Goal: Task Accomplishment & Management: Use online tool/utility

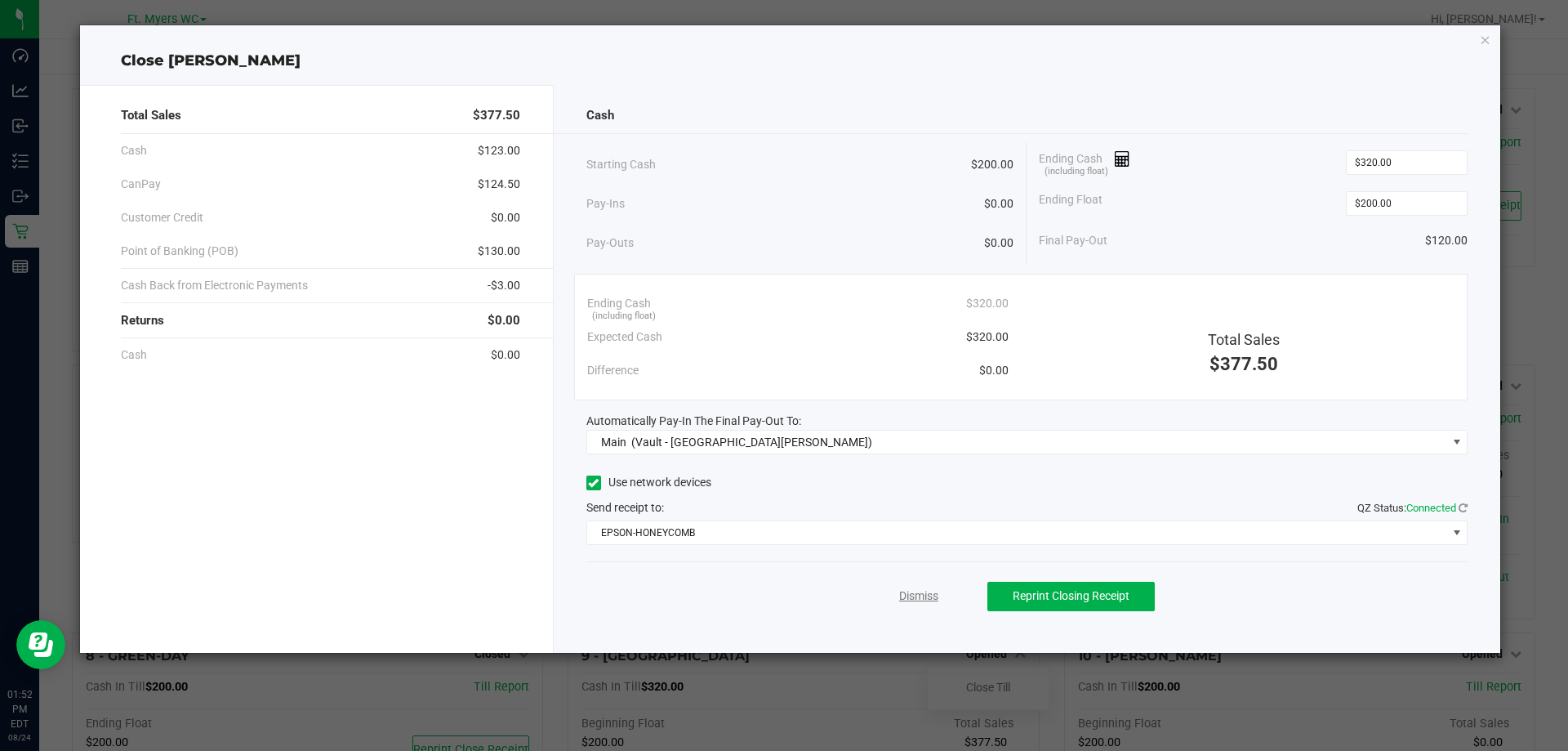
scroll to position [355, 0]
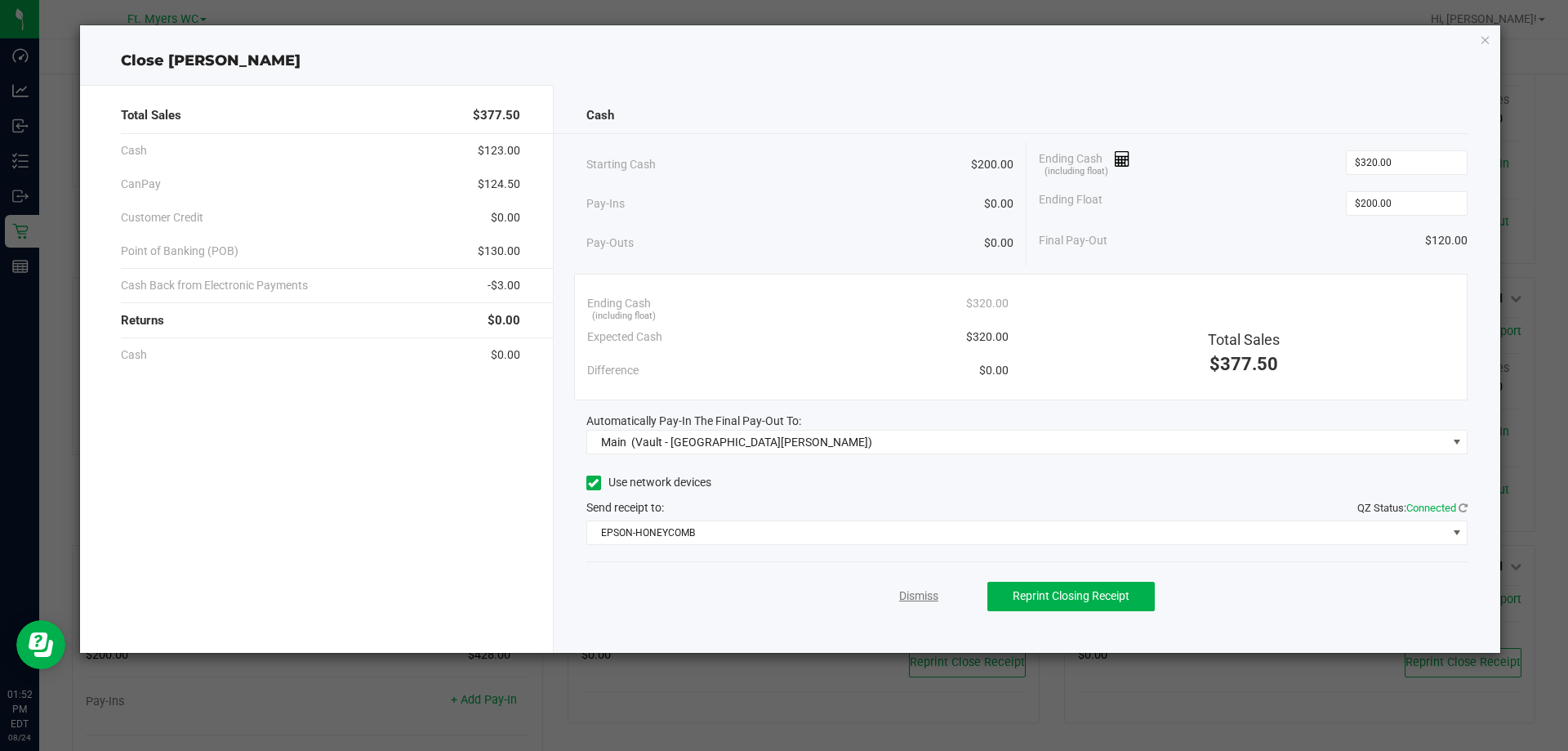
click at [922, 602] on link "Dismiss" at bounding box center [919, 597] width 40 height 17
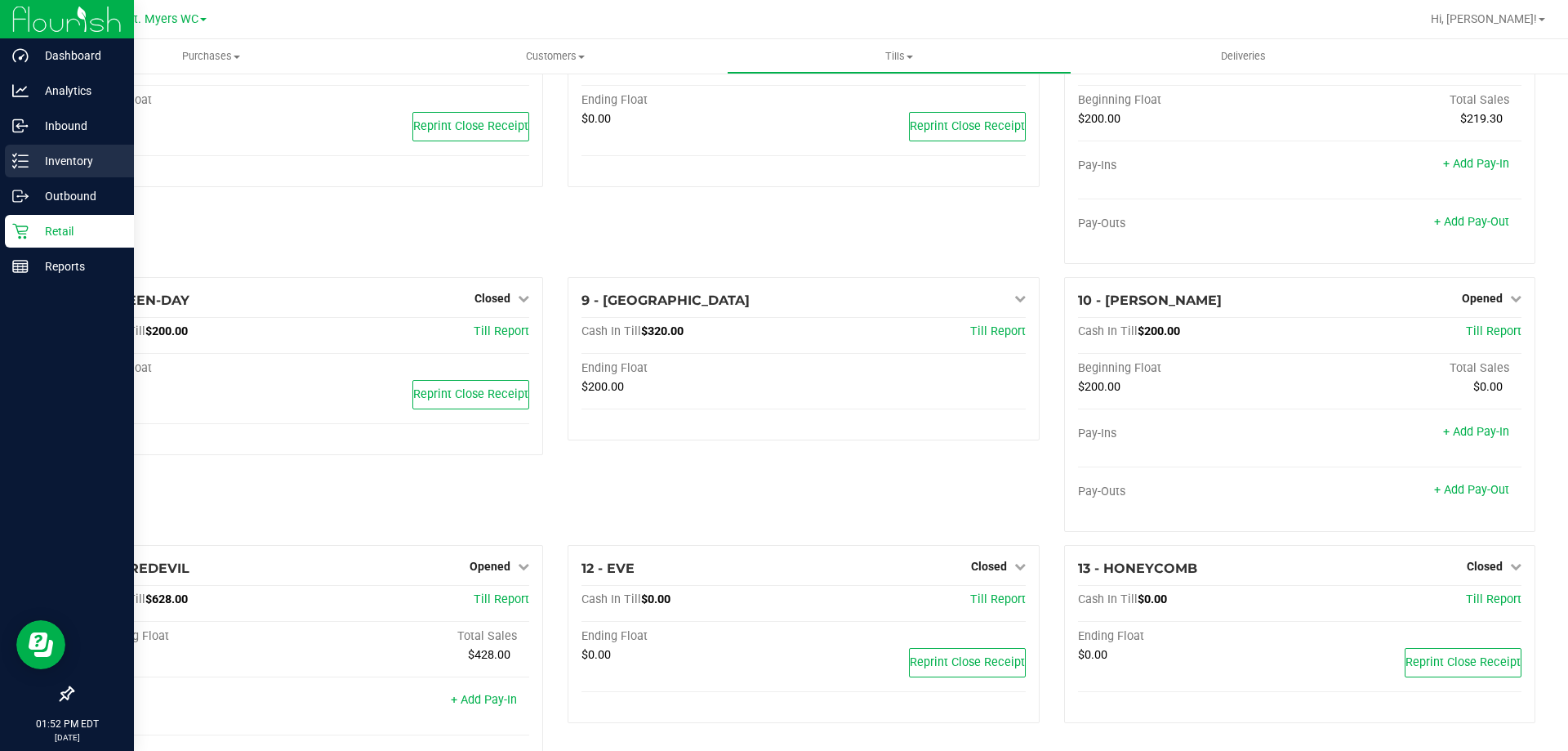
click at [35, 161] on p "Inventory" at bounding box center [78, 161] width 98 height 19
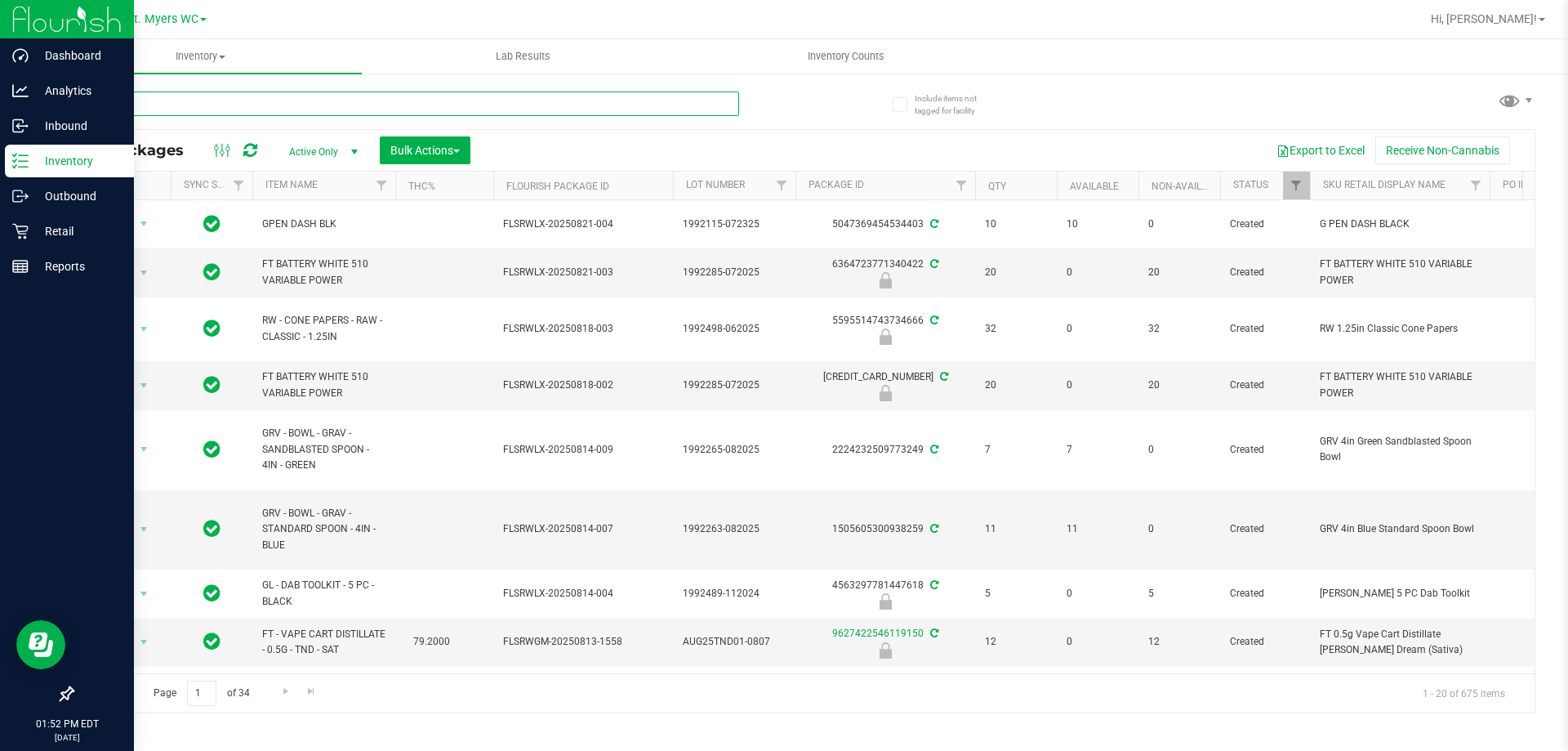
click at [413, 93] on input "text" at bounding box center [405, 103] width 668 height 24
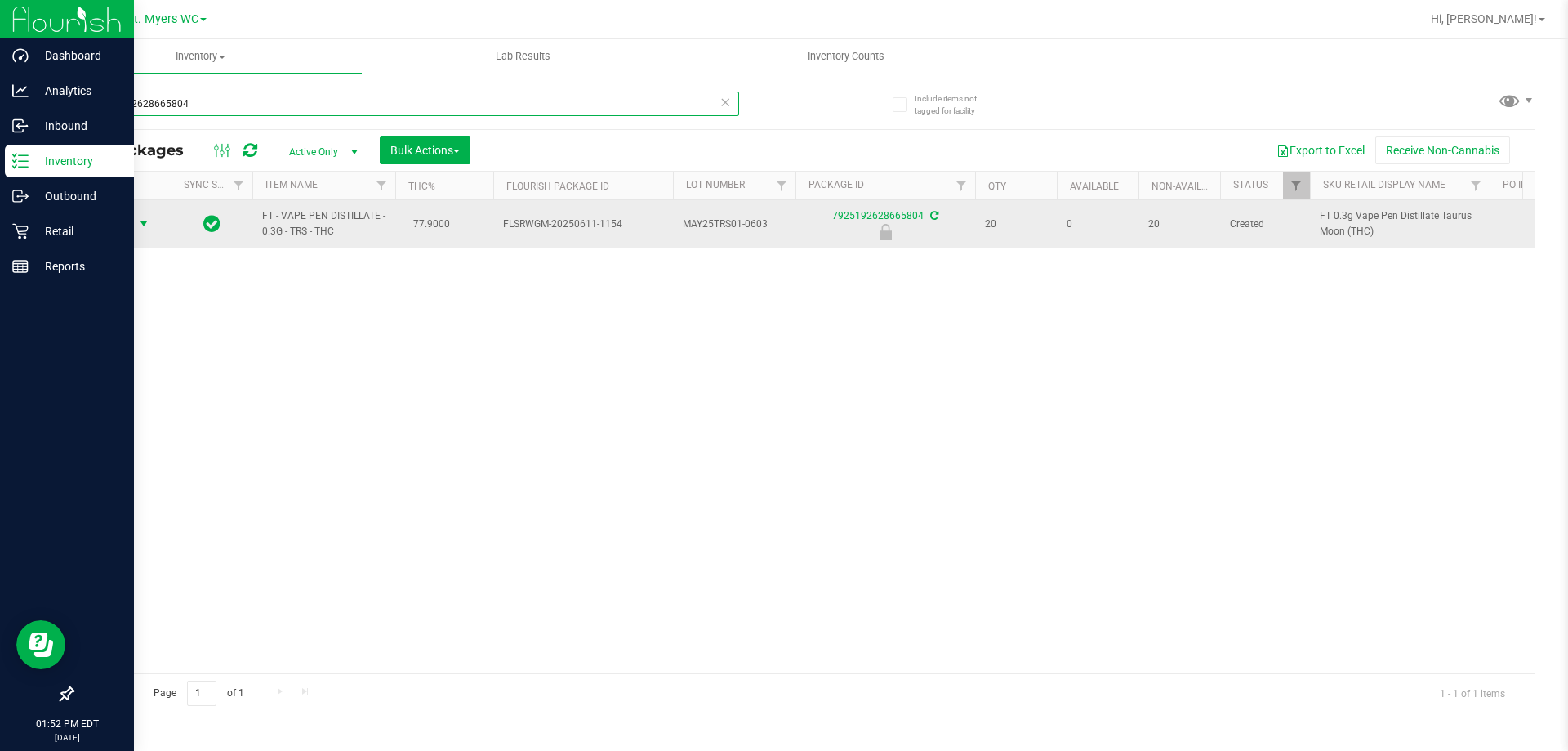
type input "7925192628665804"
click at [130, 222] on span "Action" at bounding box center [111, 224] width 44 height 23
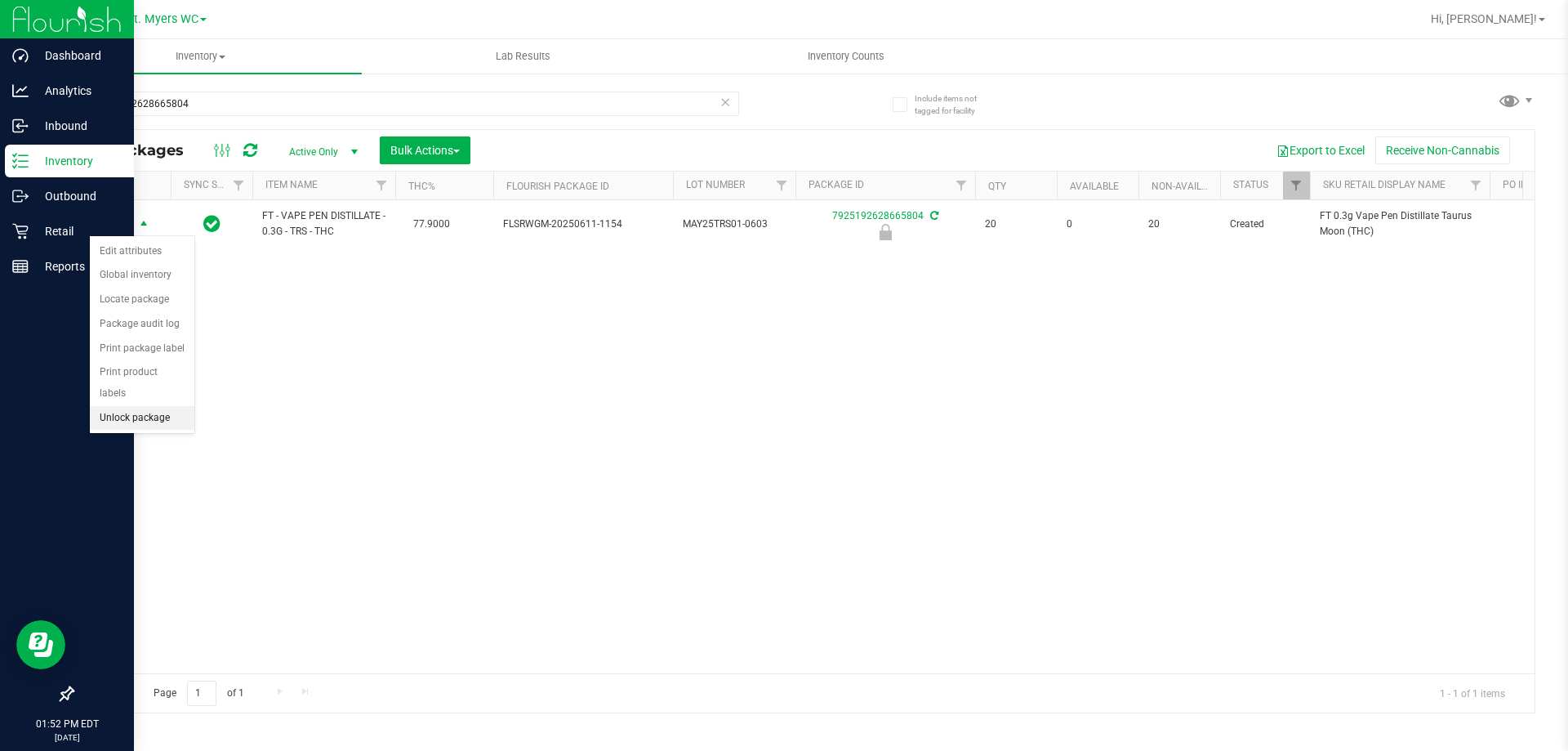
click at [153, 406] on li "Unlock package" at bounding box center [142, 418] width 104 height 24
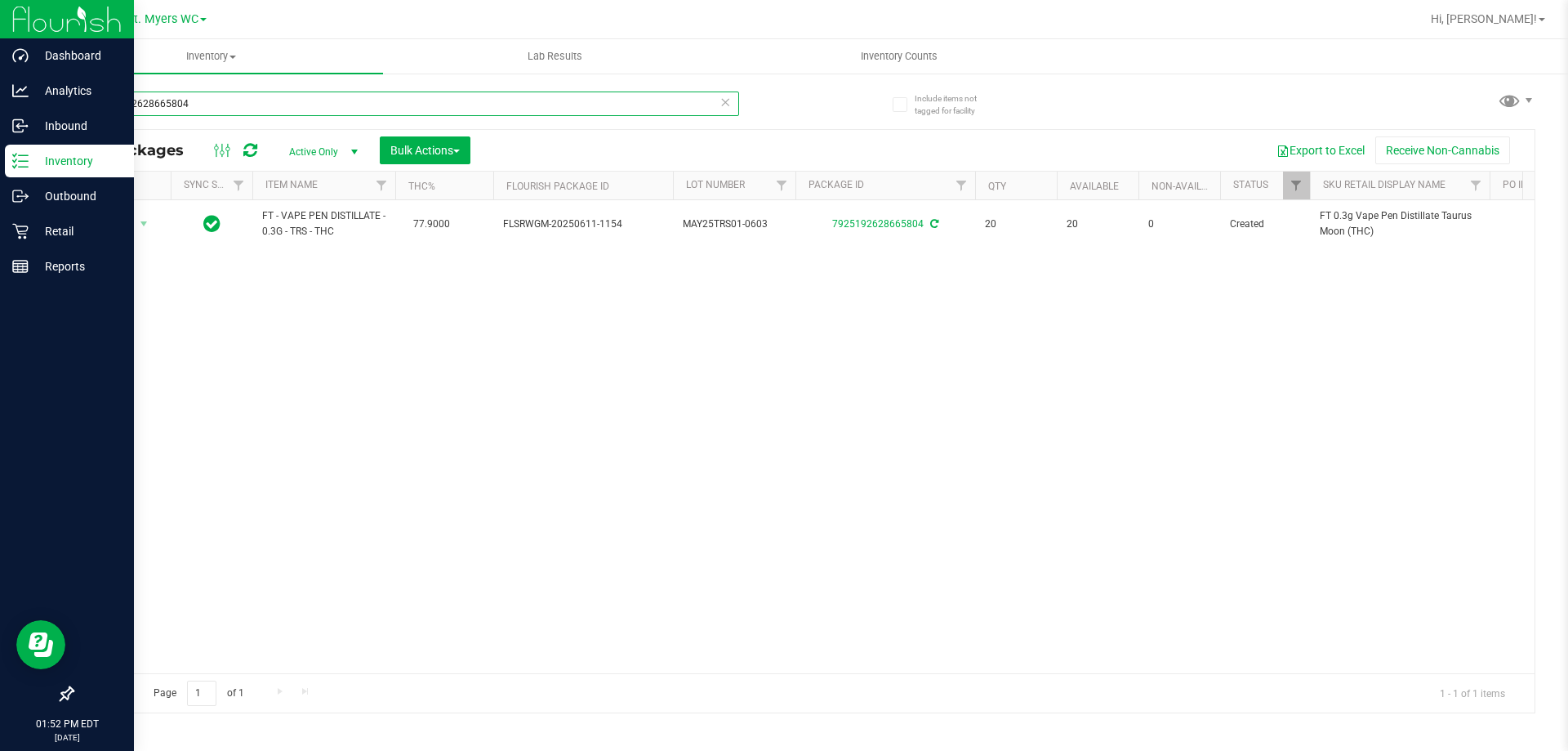
drag, startPoint x: 279, startPoint y: 103, endPoint x: 0, endPoint y: 157, distance: 284.2
click at [0, 157] on div "Dashboard Analytics Inbound Inventory Outbound Retail Reports 01:52 PM EDT [DAT…" at bounding box center [784, 376] width 1568 height 751
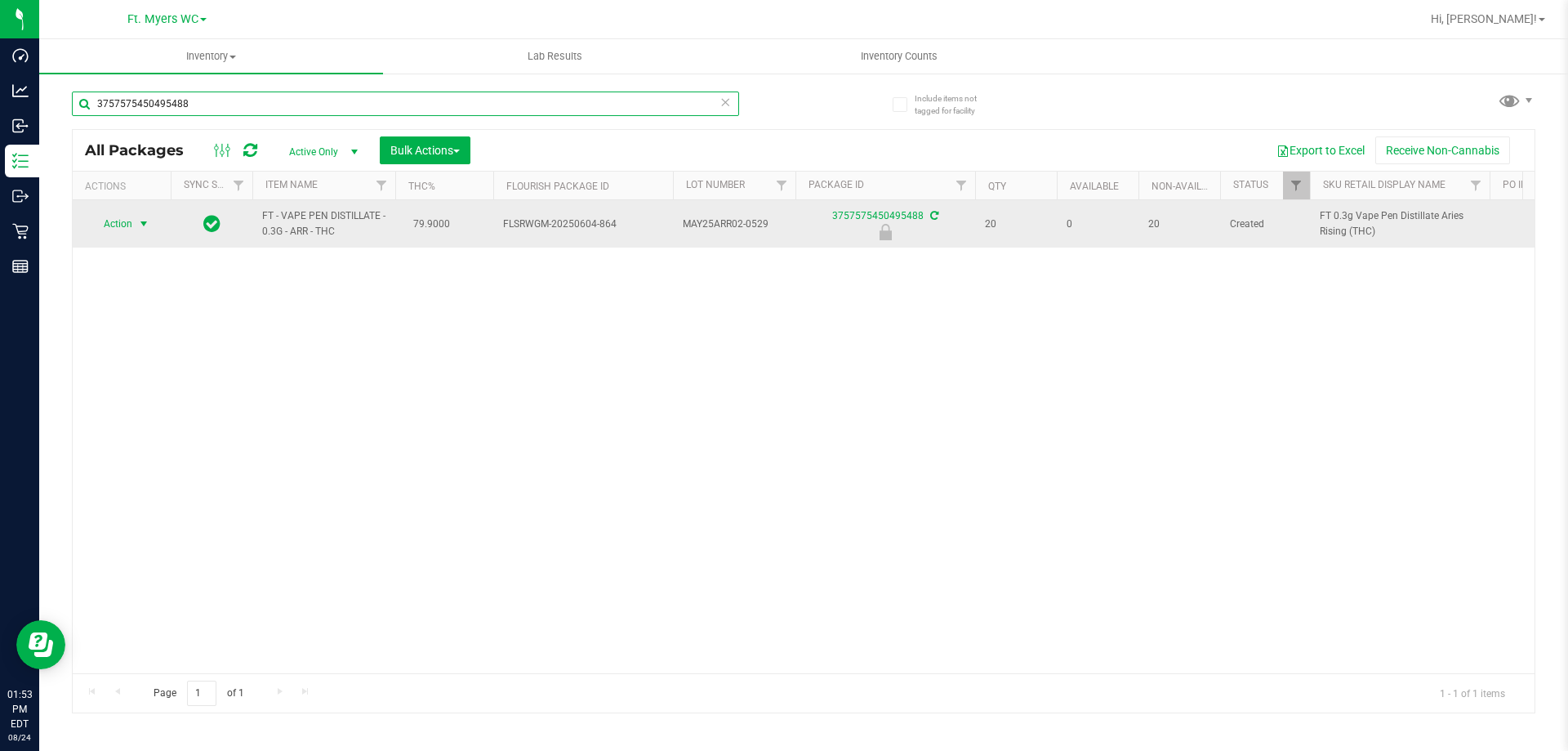
type input "3757575450495488"
click at [138, 223] on span "select" at bounding box center [144, 224] width 14 height 14
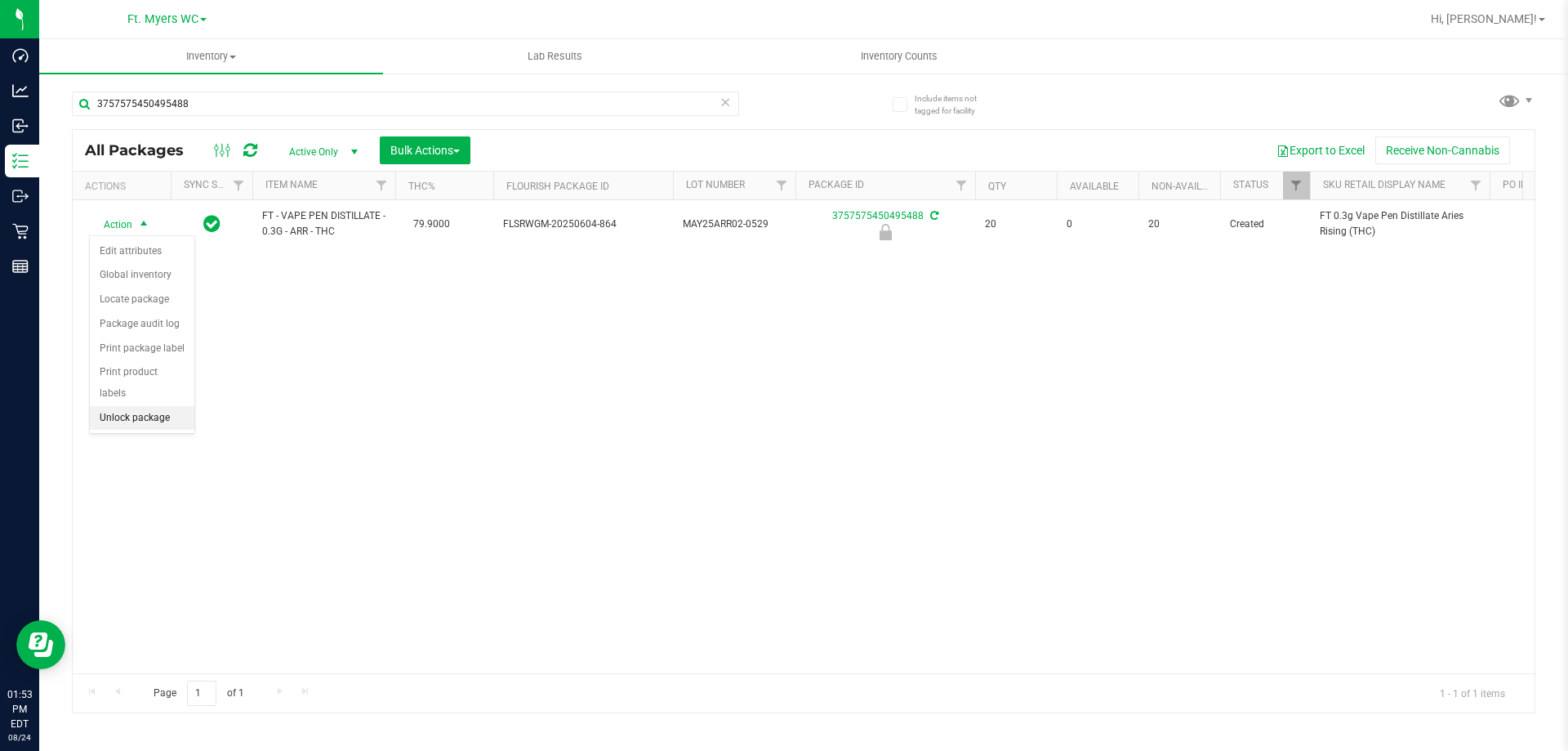
click at [125, 406] on li "Unlock package" at bounding box center [142, 418] width 104 height 24
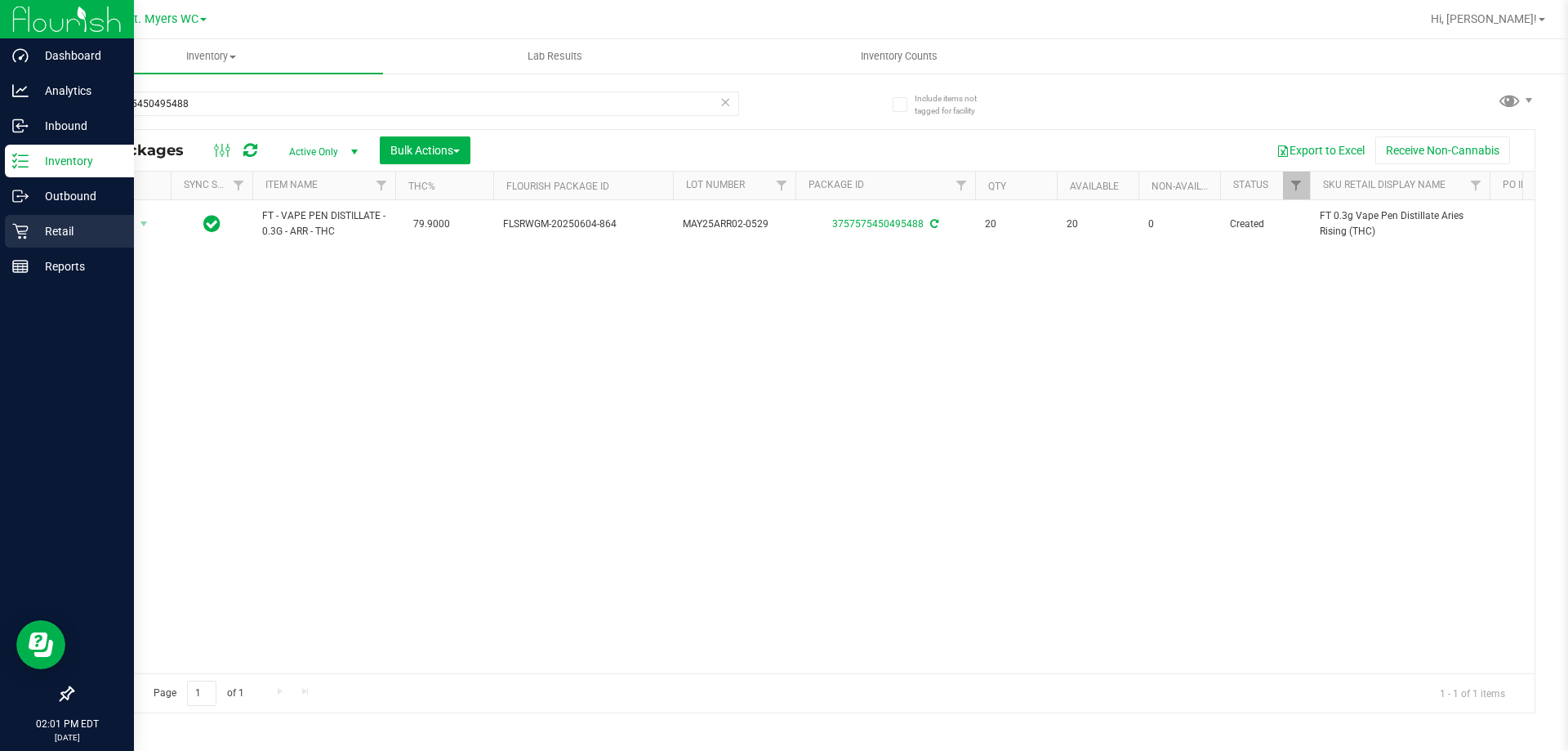
click at [35, 242] on div "Retail" at bounding box center [69, 232] width 129 height 33
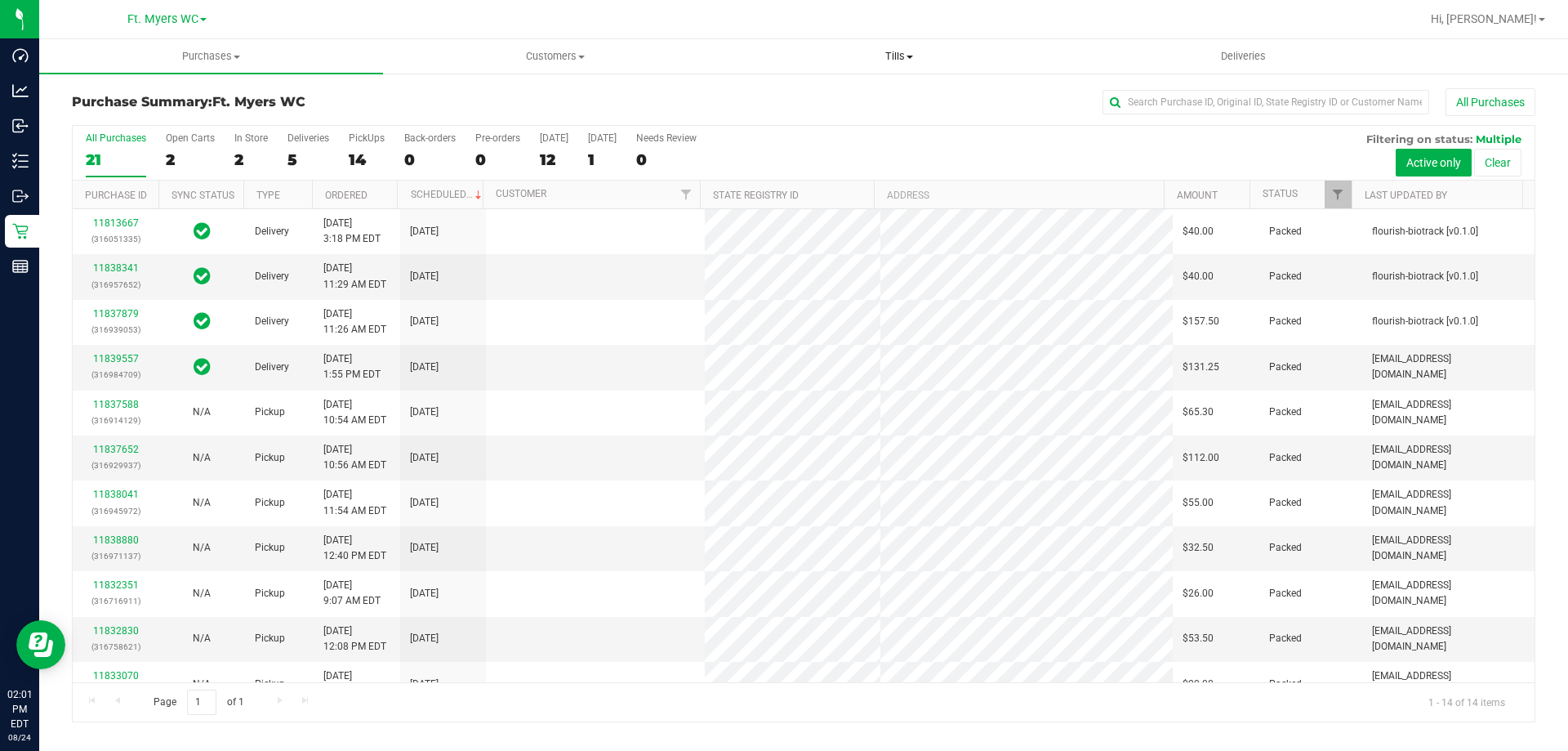
click at [908, 59] on span "Tills" at bounding box center [898, 56] width 343 height 14
click at [770, 93] on span "Manage tills" at bounding box center [782, 98] width 110 height 14
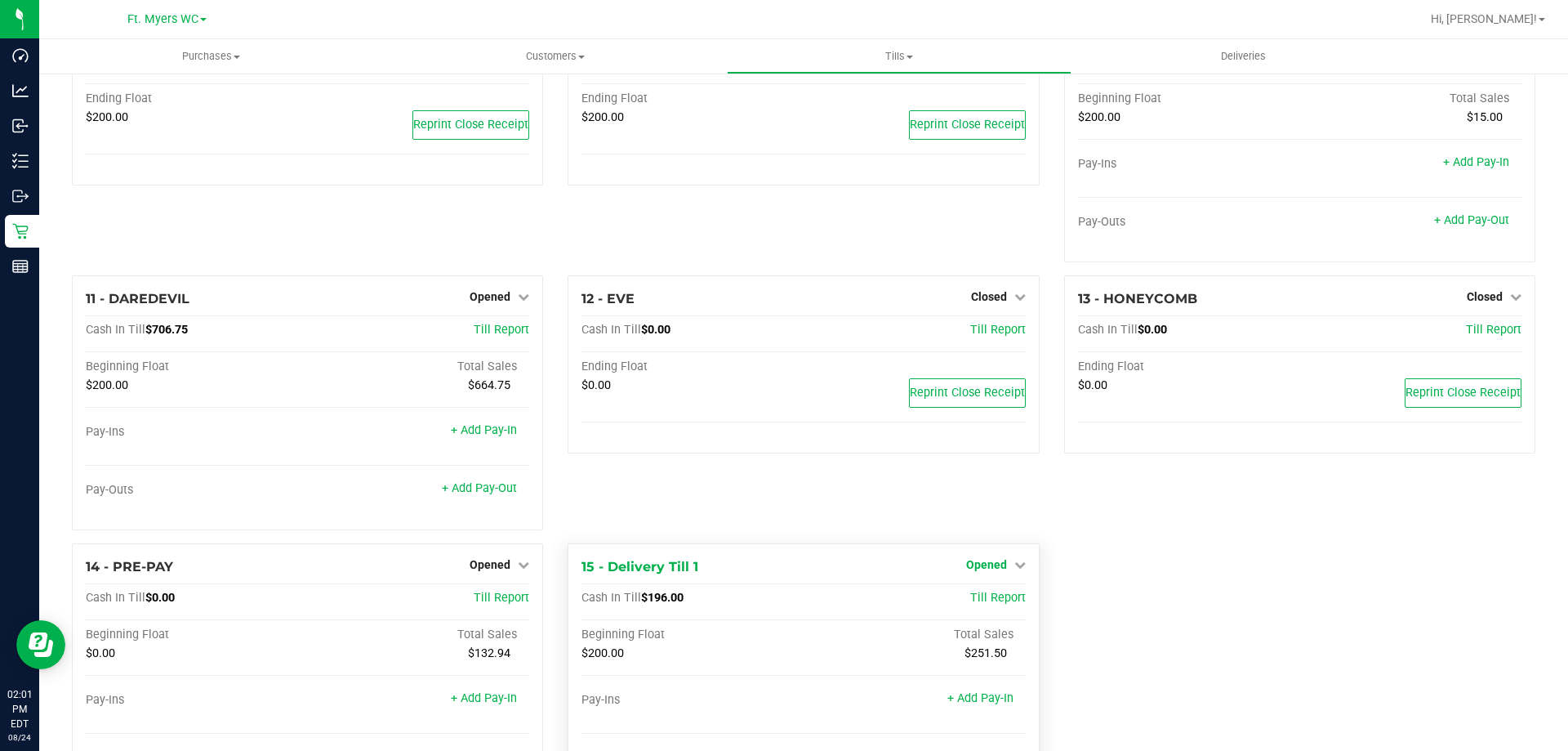
scroll to position [728, 0]
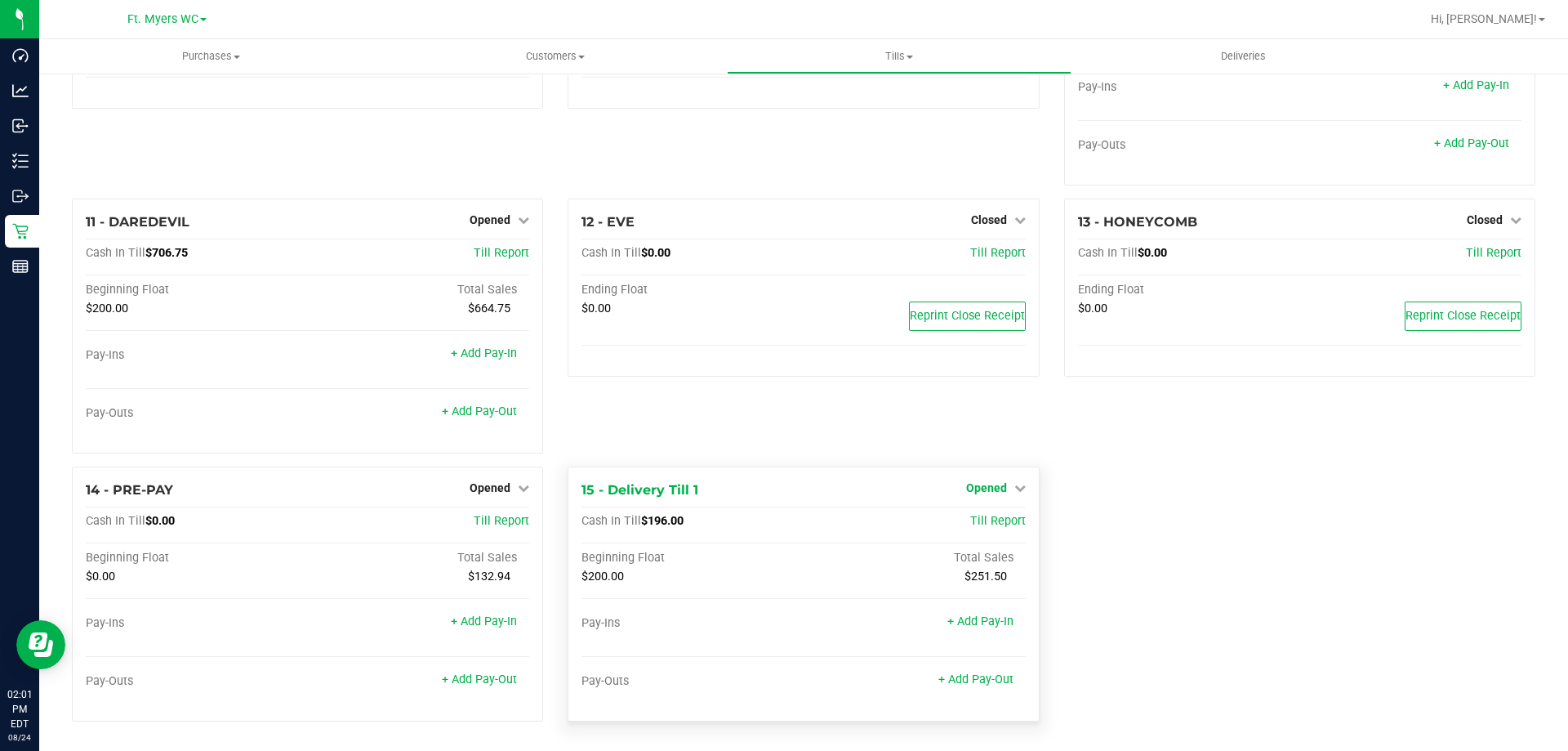
click at [995, 482] on span "Opened" at bounding box center [986, 488] width 41 height 14
click at [981, 526] on link "Close Till" at bounding box center [988, 521] width 44 height 14
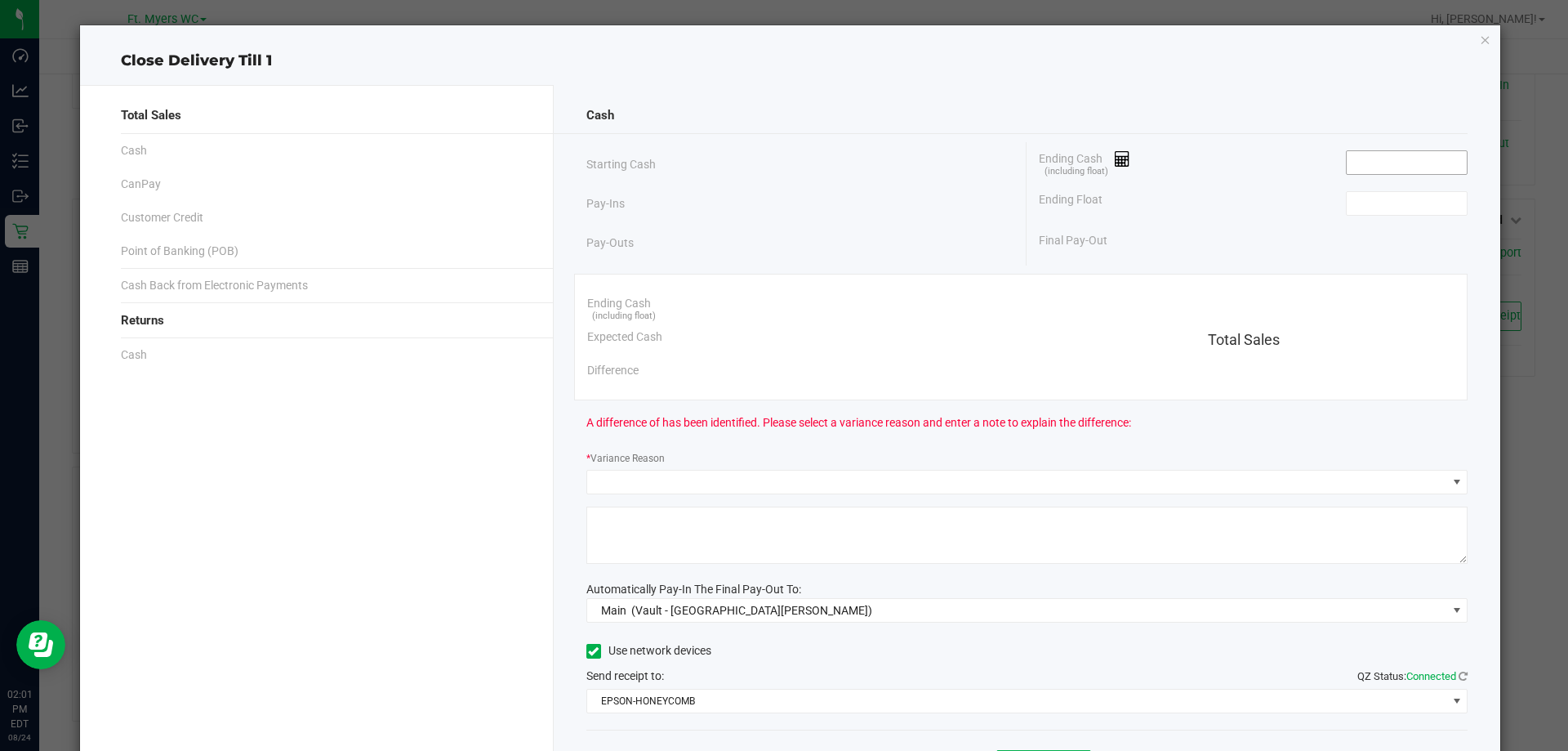
click at [1372, 166] on input at bounding box center [1407, 163] width 120 height 23
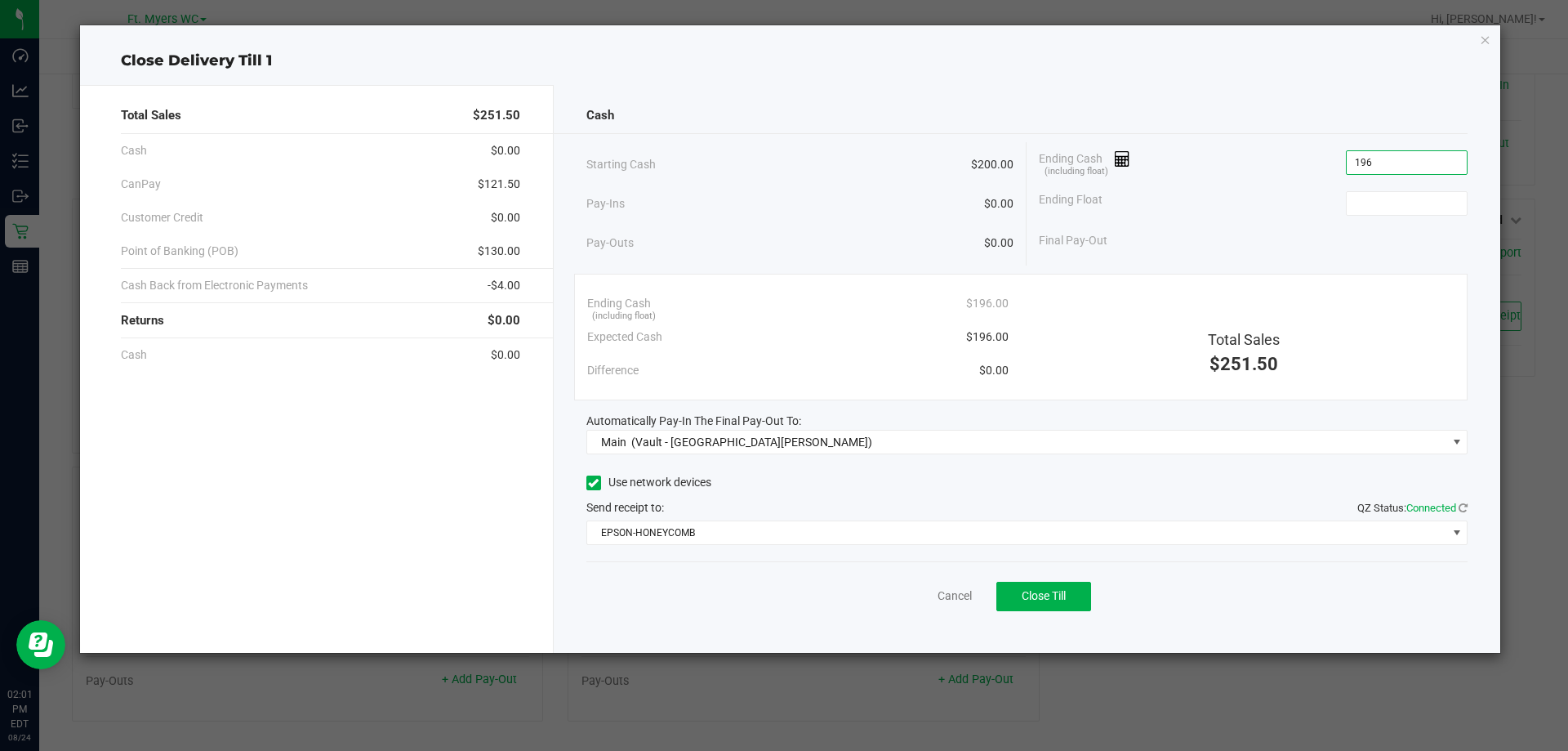
type input "$196.00"
type input "$200.00"
drag, startPoint x: 1266, startPoint y: 242, endPoint x: 1301, endPoint y: 236, distance: 35.5
click at [1294, 237] on div "Final Pay-Out -$4.00" at bounding box center [1253, 240] width 428 height 34
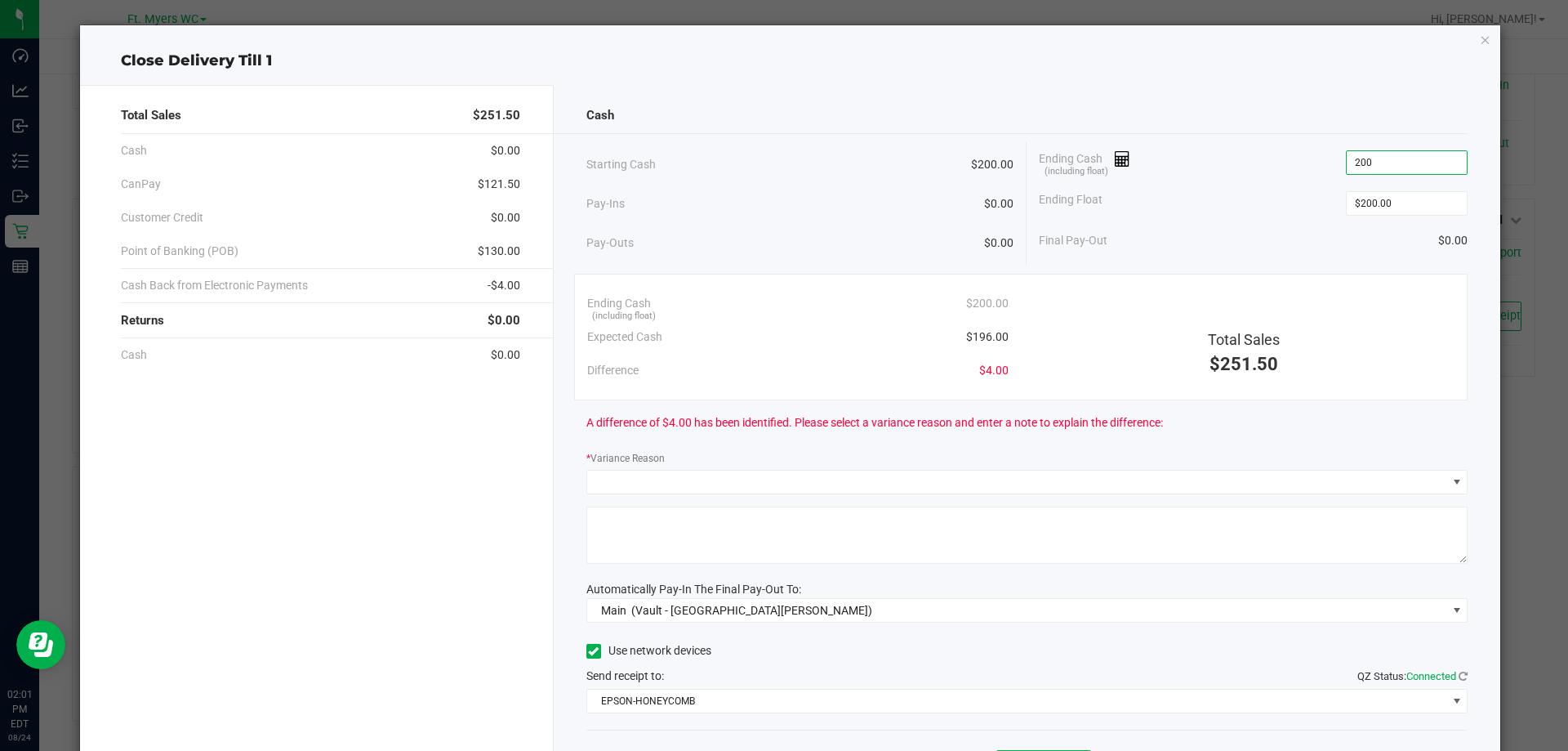
type input "$200.00"
click at [1052, 138] on div "Cash Starting Cash $200.00 Pay-Ins $0.00 Pay-Outs $0.00 Ending Cash (including …" at bounding box center [1028, 453] width 948 height 737
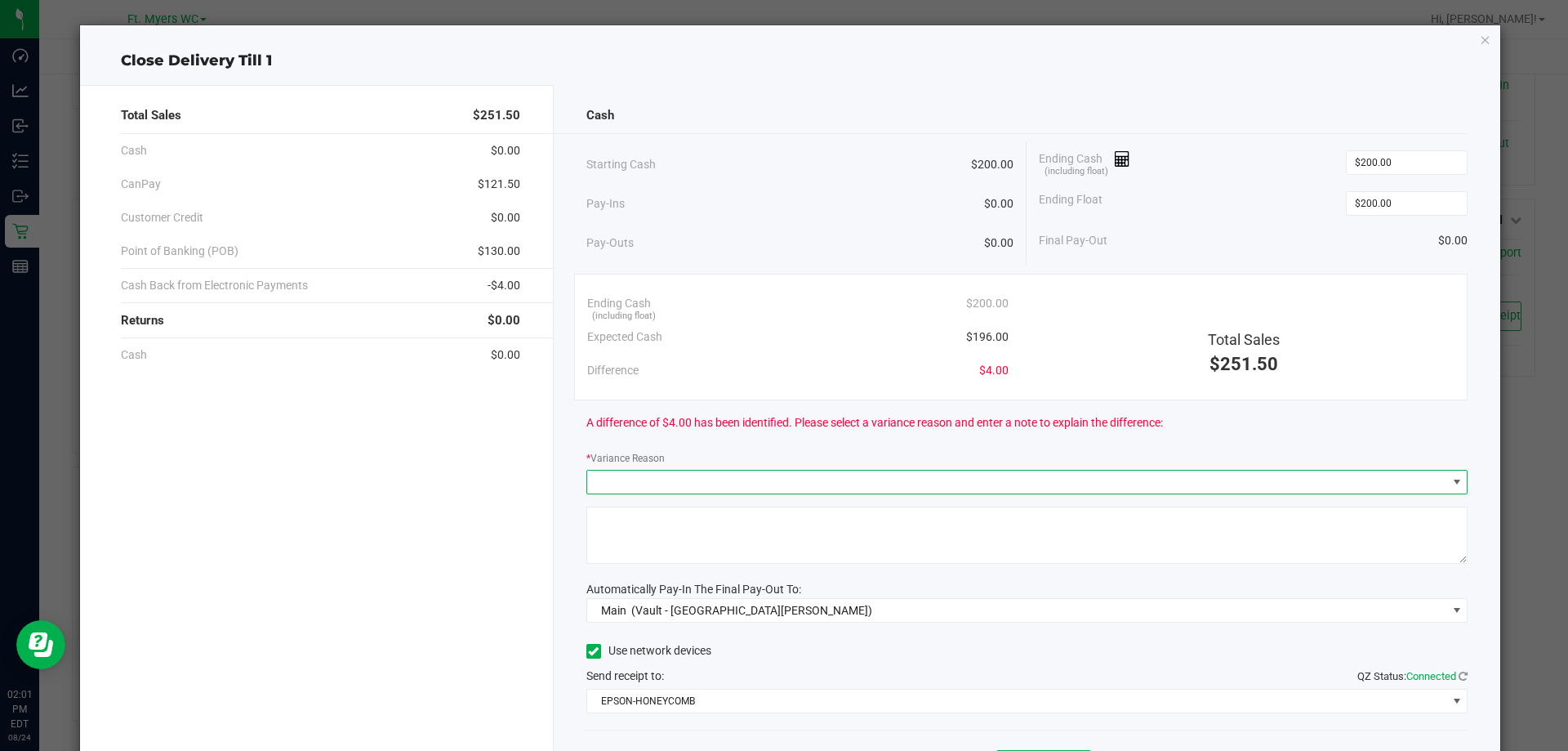
click at [741, 483] on span at bounding box center [1017, 483] width 860 height 23
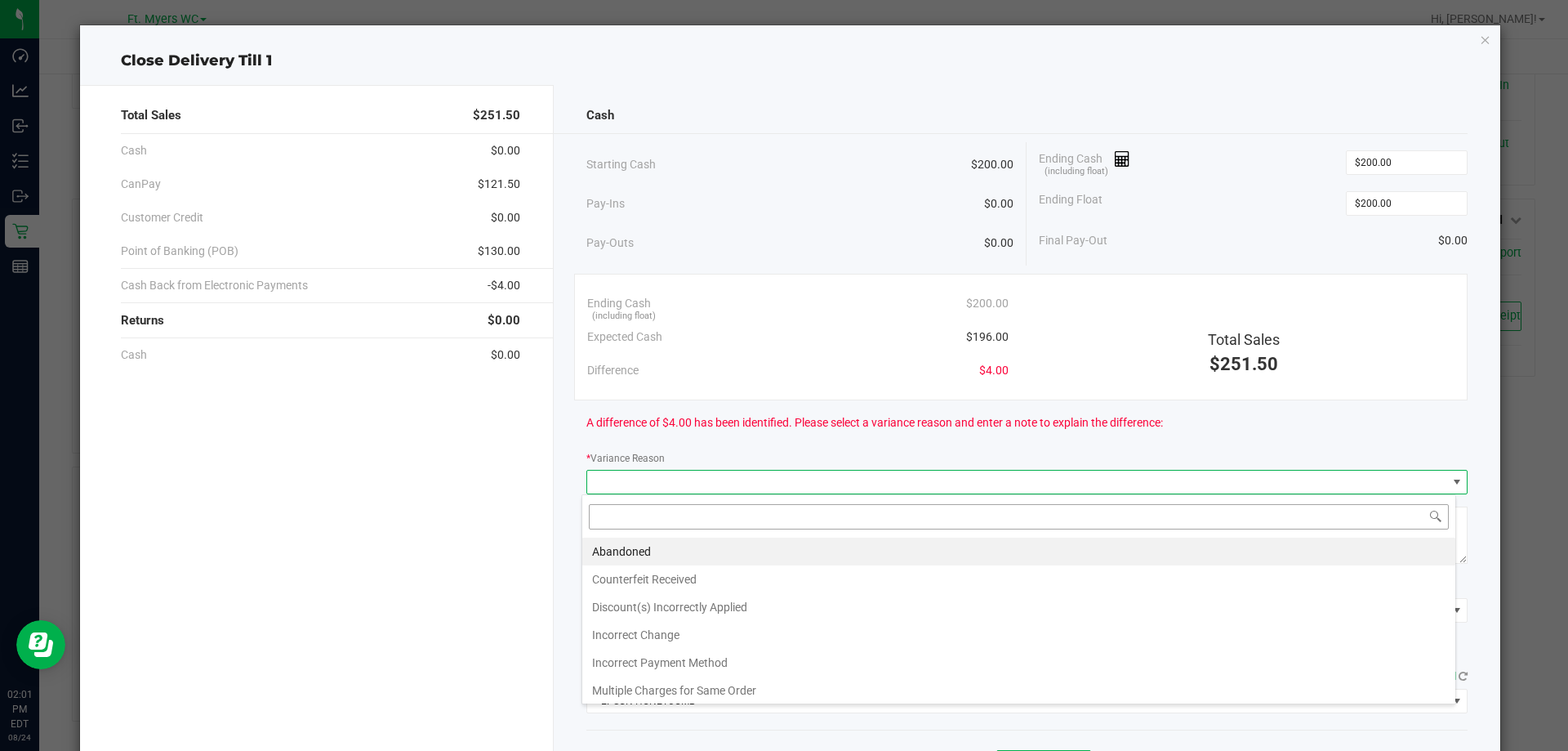
scroll to position [24, 874]
click at [692, 543] on li "Abandoned" at bounding box center [1018, 551] width 873 height 28
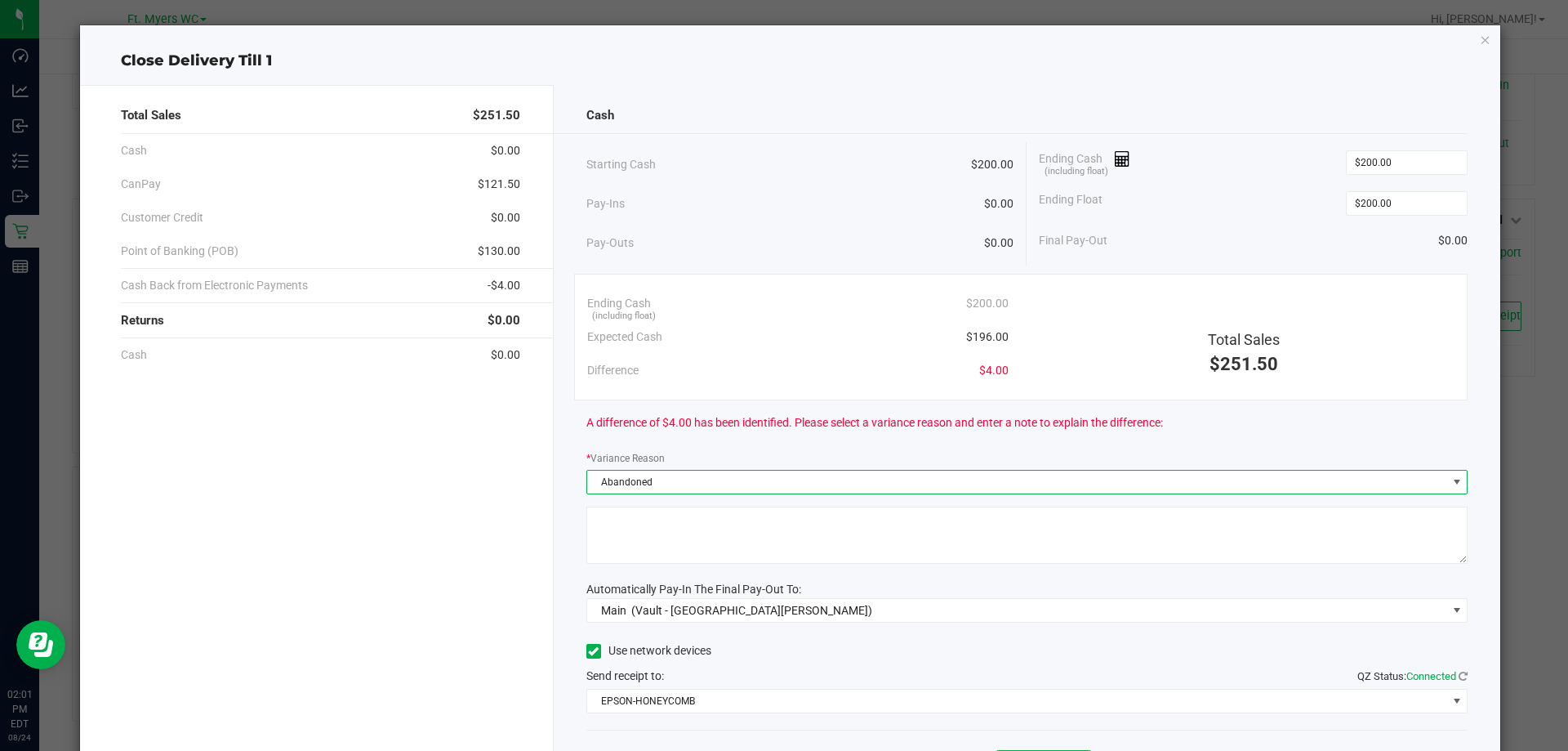
click at [695, 528] on textarea at bounding box center [1028, 535] width 882 height 57
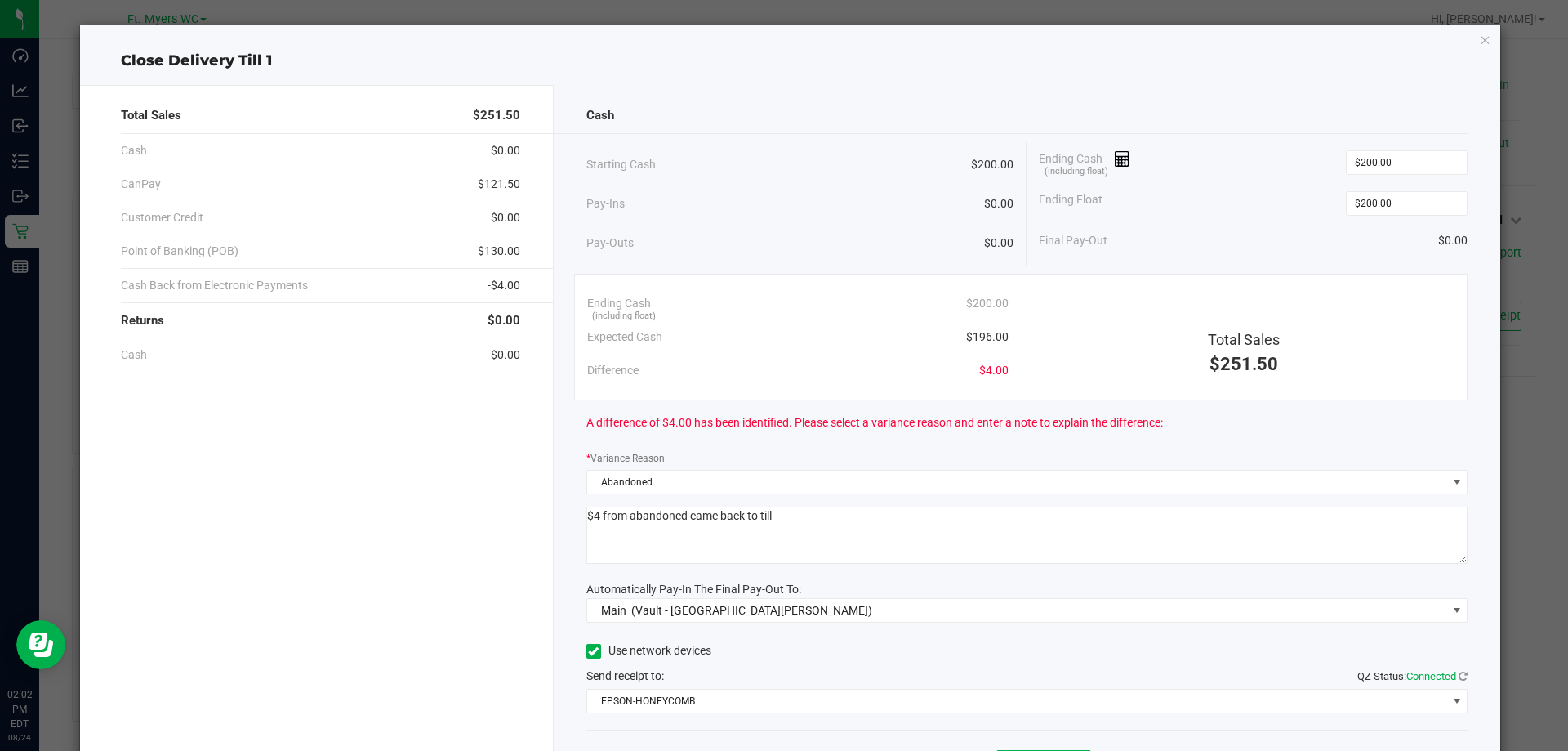
scroll to position [96, 0]
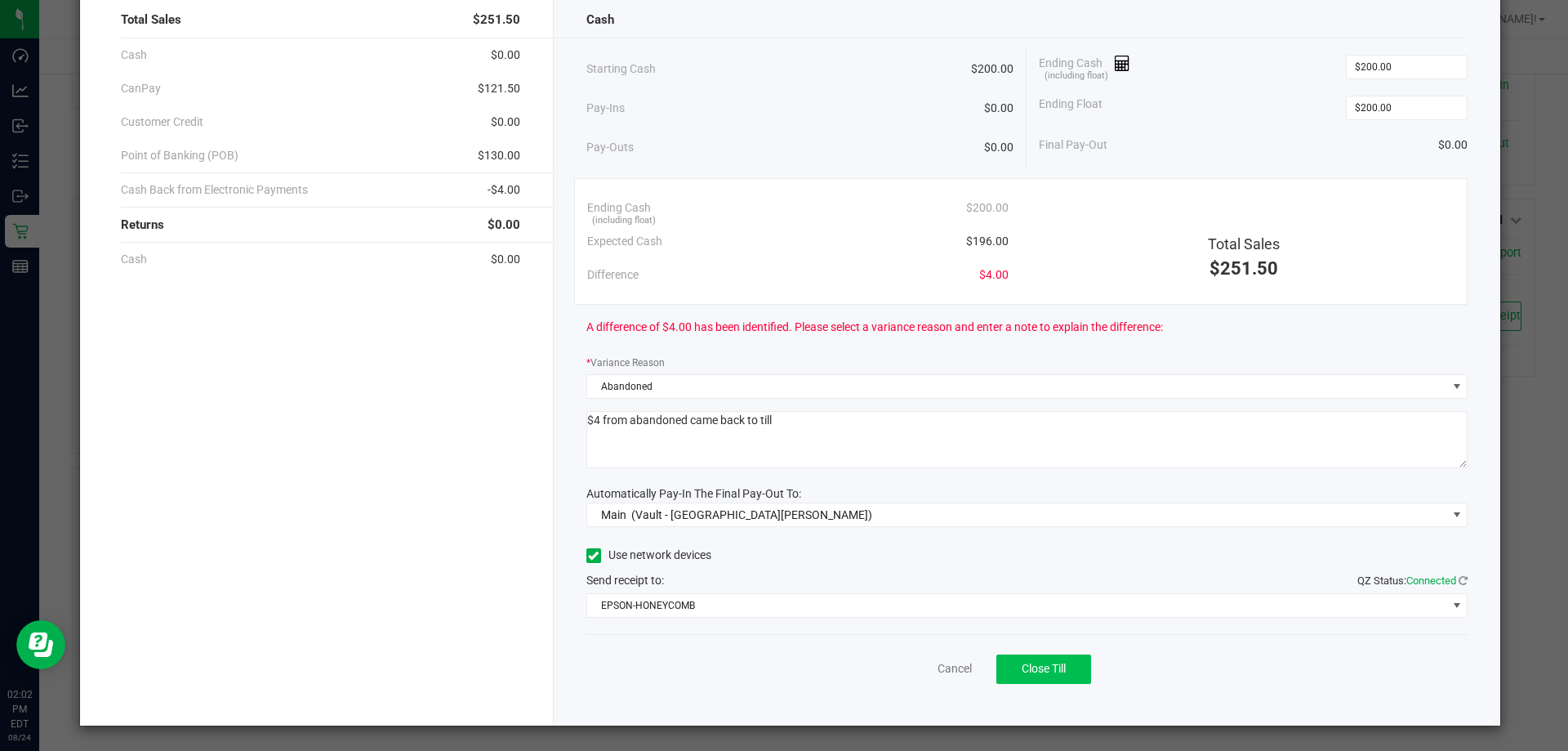
type textarea "$4 from abandoned came back to till"
click at [1076, 669] on button "Close Till" at bounding box center [1044, 669] width 95 height 29
click at [1073, 654] on button "Reprint Closing Receipt" at bounding box center [1071, 669] width 168 height 29
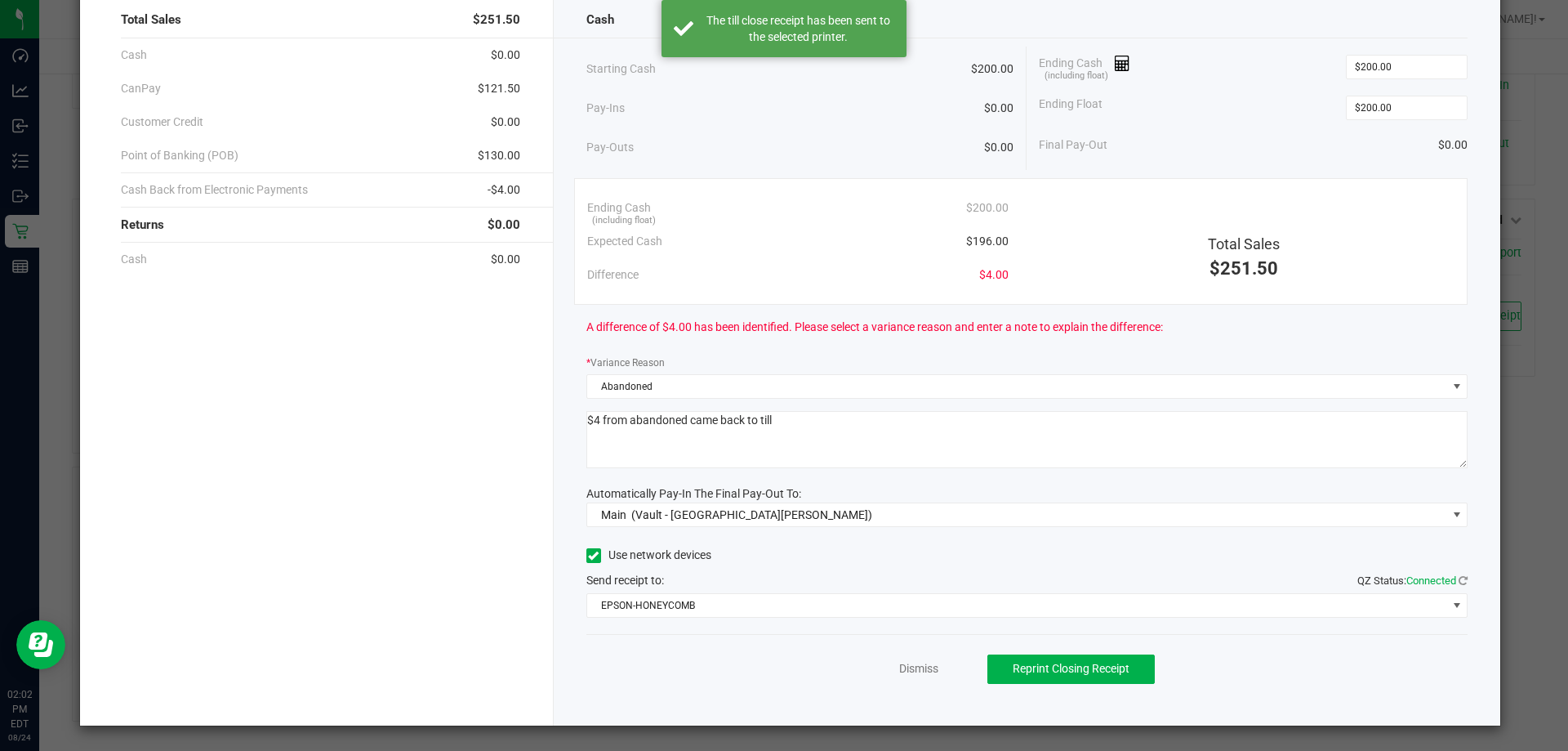
click at [895, 679] on div "Dismiss Reprint Closing Receipt" at bounding box center [1028, 665] width 882 height 63
click at [899, 668] on link "Dismiss" at bounding box center [919, 669] width 40 height 17
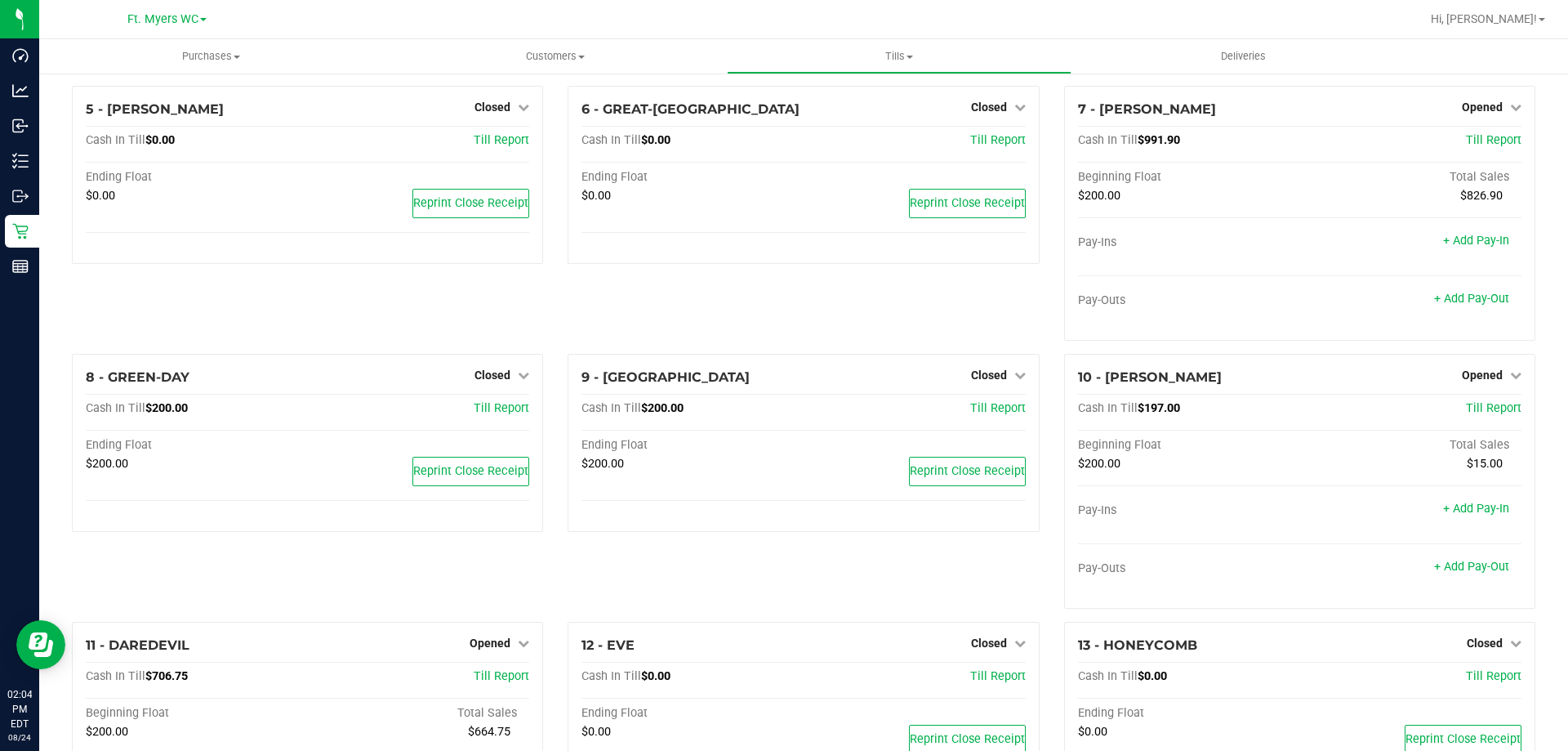
scroll to position [728, 0]
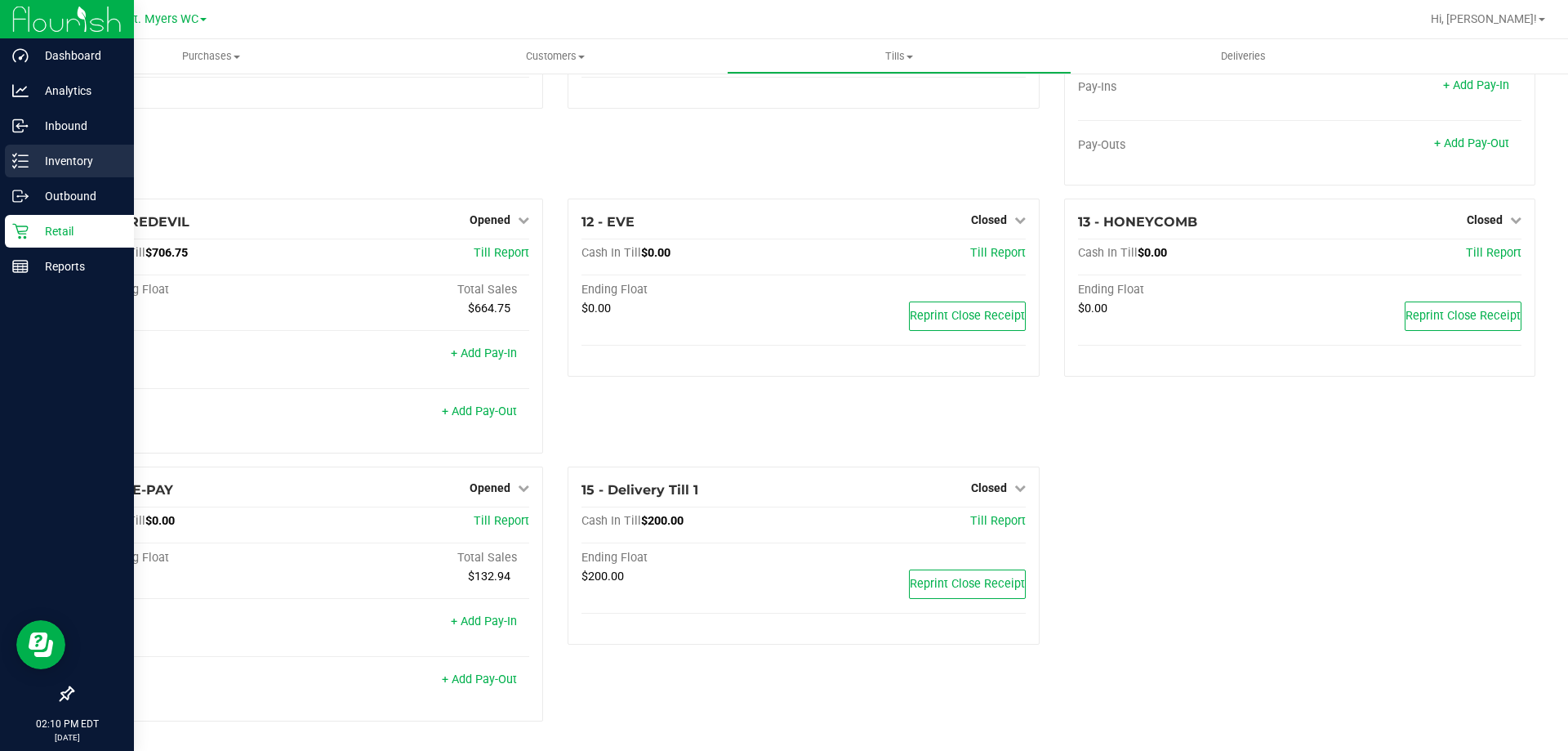
click at [21, 162] on icon at bounding box center [20, 160] width 16 height 16
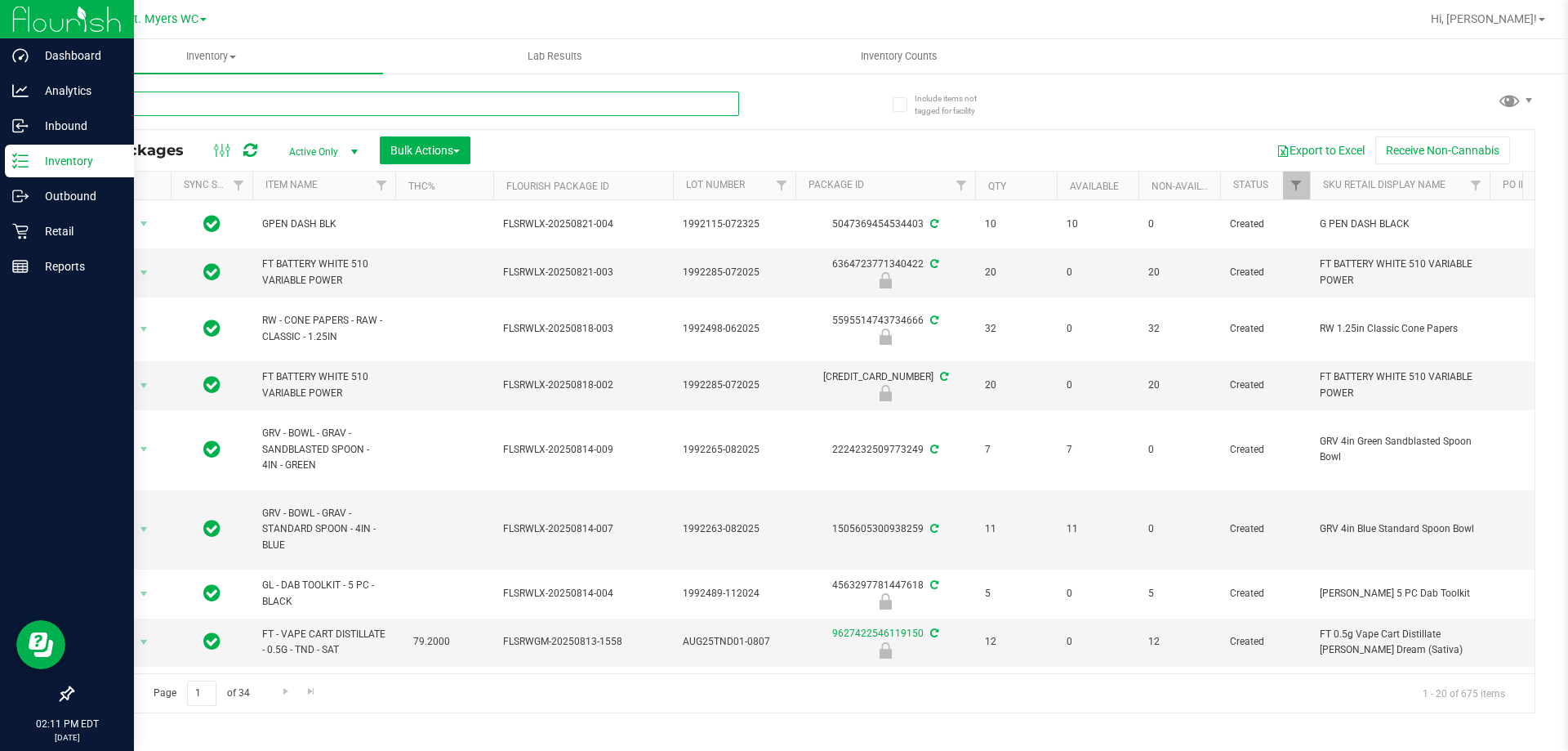
click at [173, 111] on input "text" at bounding box center [405, 103] width 668 height 24
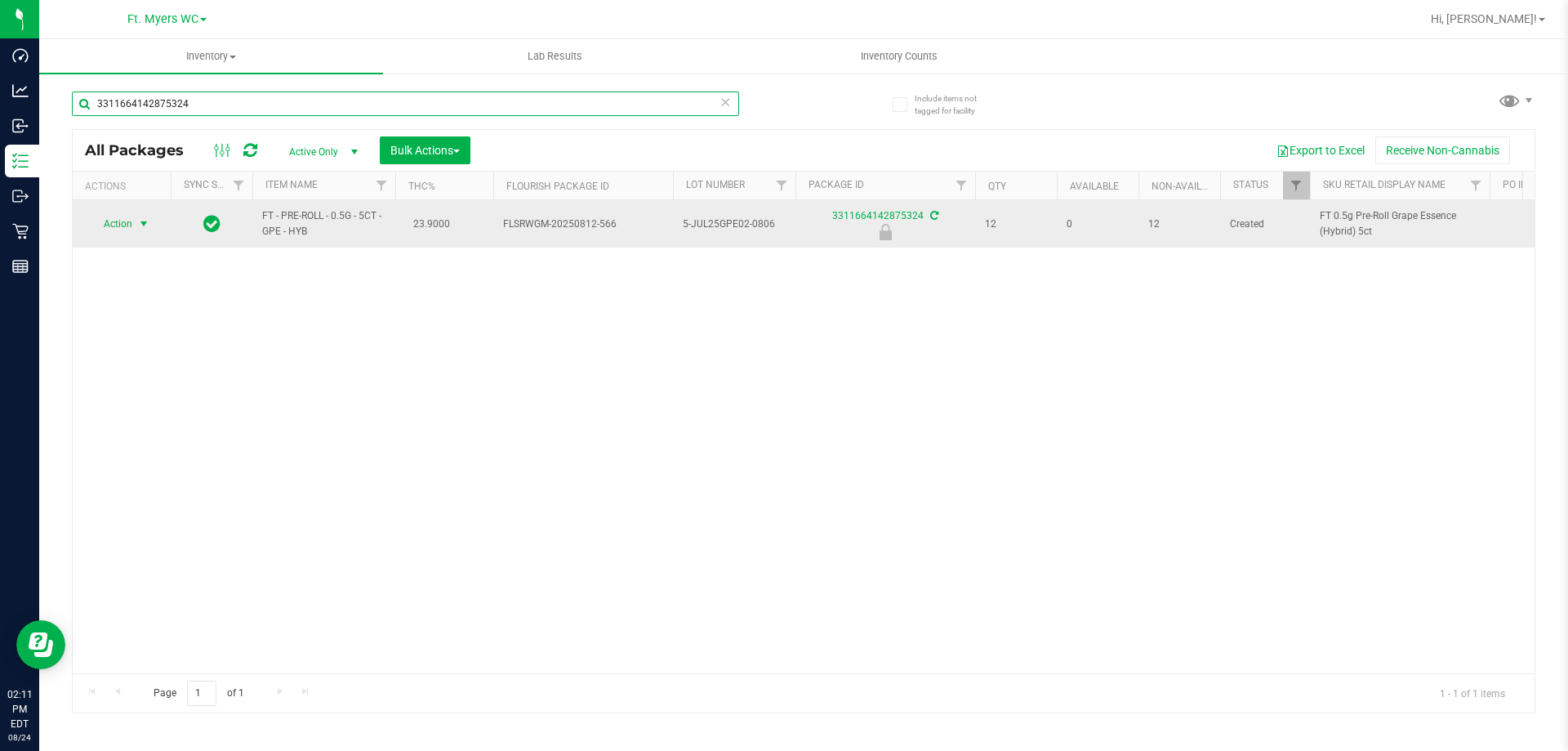
type input "3311664142875324"
click at [140, 224] on span "select" at bounding box center [144, 224] width 14 height 14
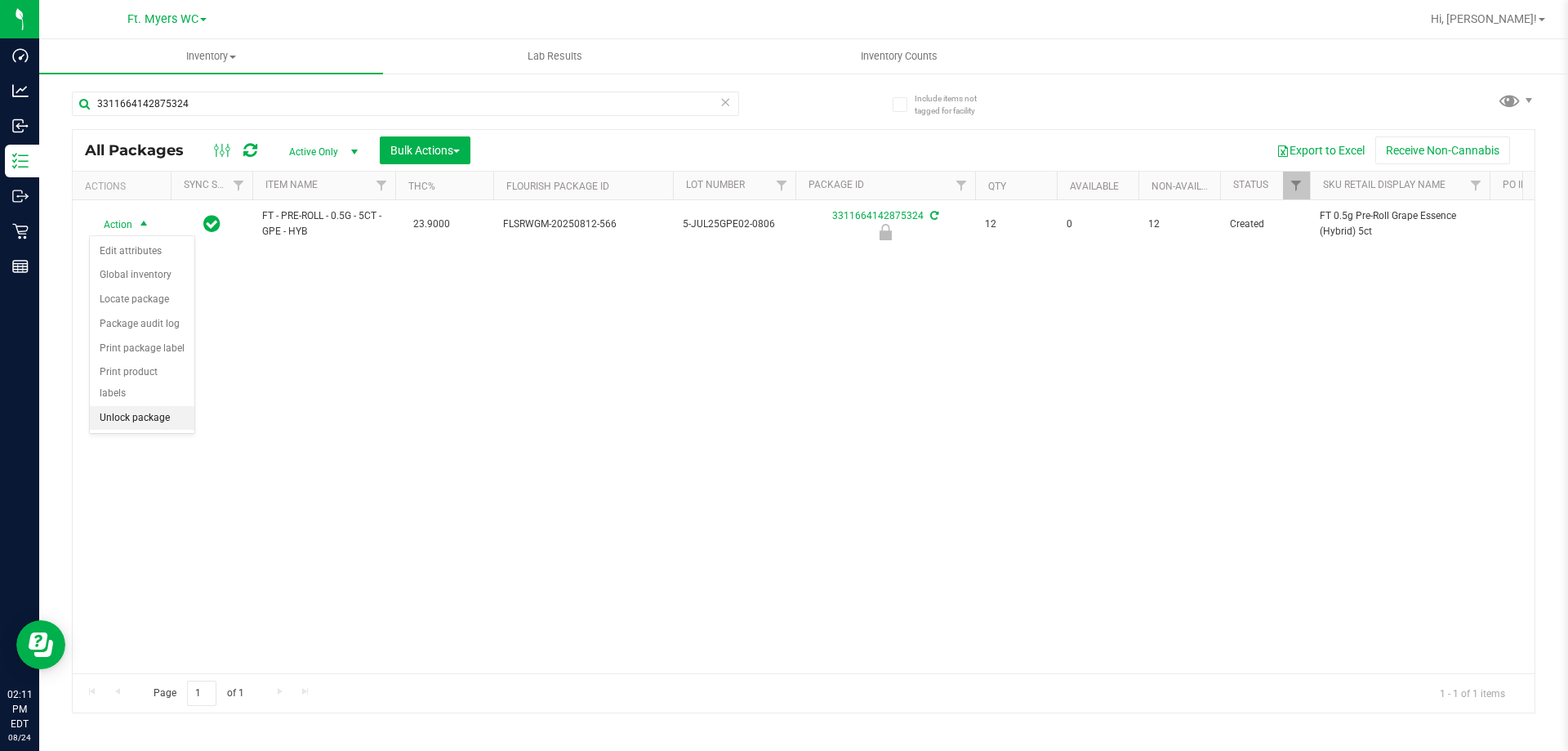
click at [126, 406] on li "Unlock package" at bounding box center [142, 418] width 104 height 24
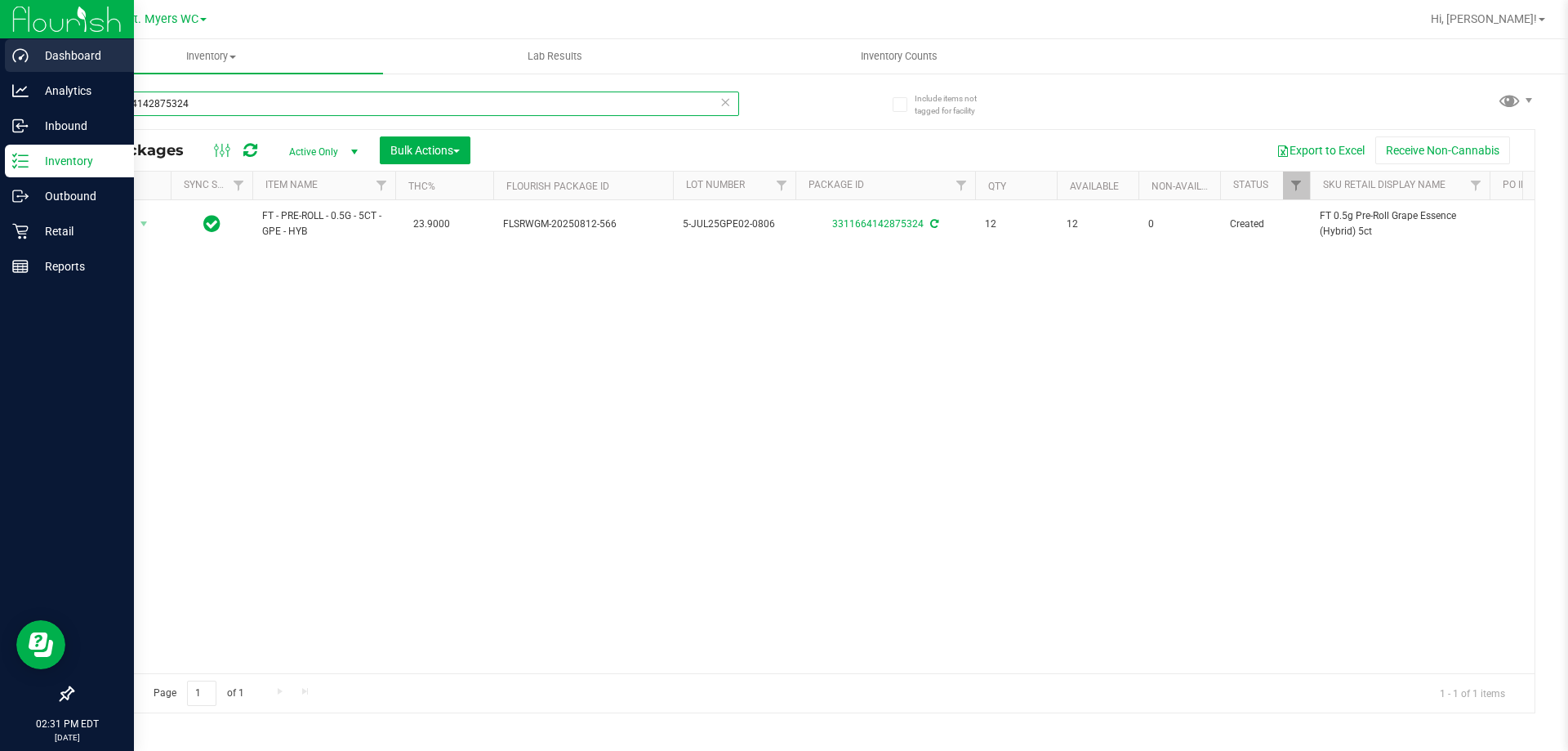
drag, startPoint x: 210, startPoint y: 112, endPoint x: 18, endPoint y: 56, distance: 200.0
click at [0, 97] on div "Dashboard Analytics Inbound Inventory Outbound Retail Reports 02:31 PM EDT [DAT…" at bounding box center [784, 376] width 1568 height 751
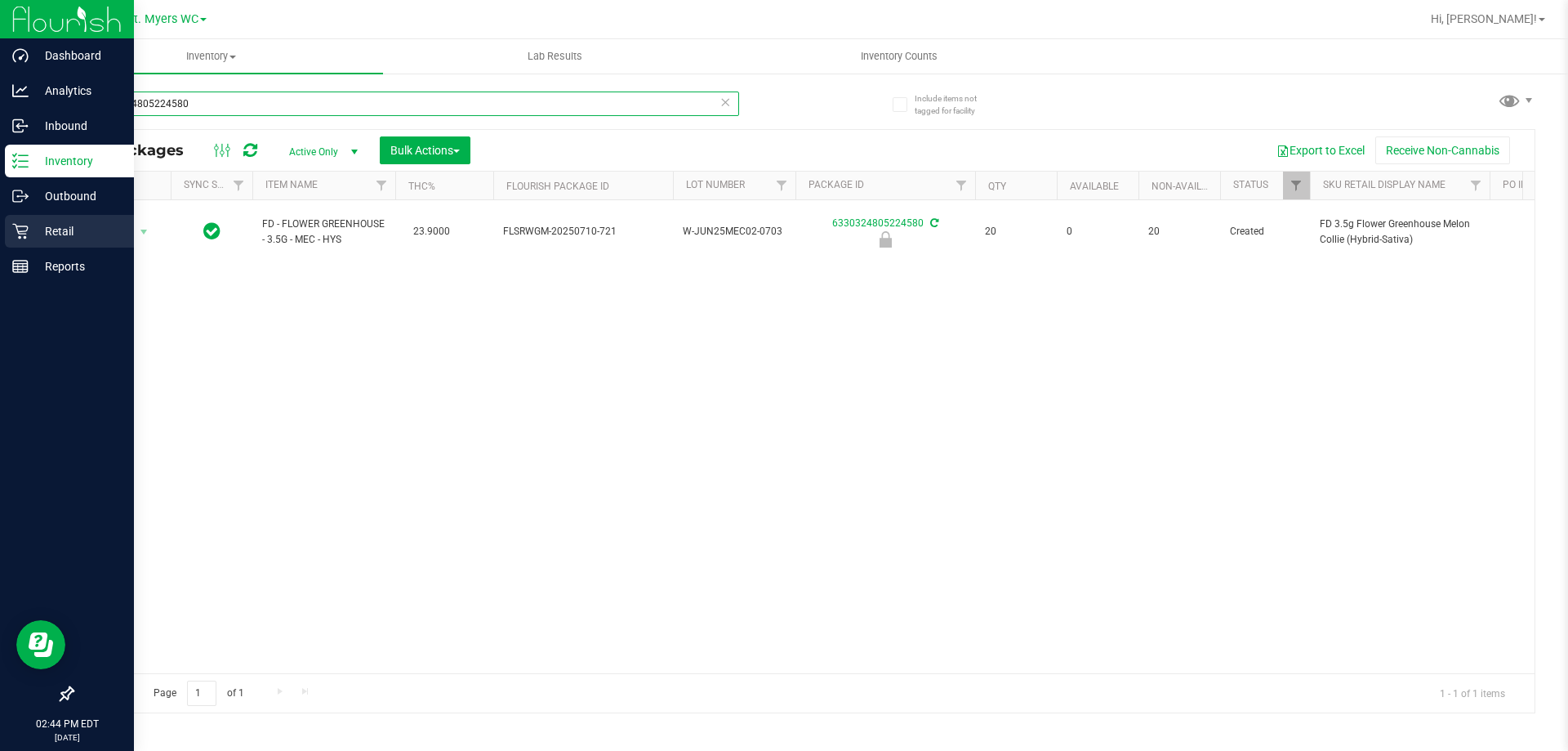
type input "6330324805224580"
click at [18, 234] on icon at bounding box center [20, 231] width 16 height 16
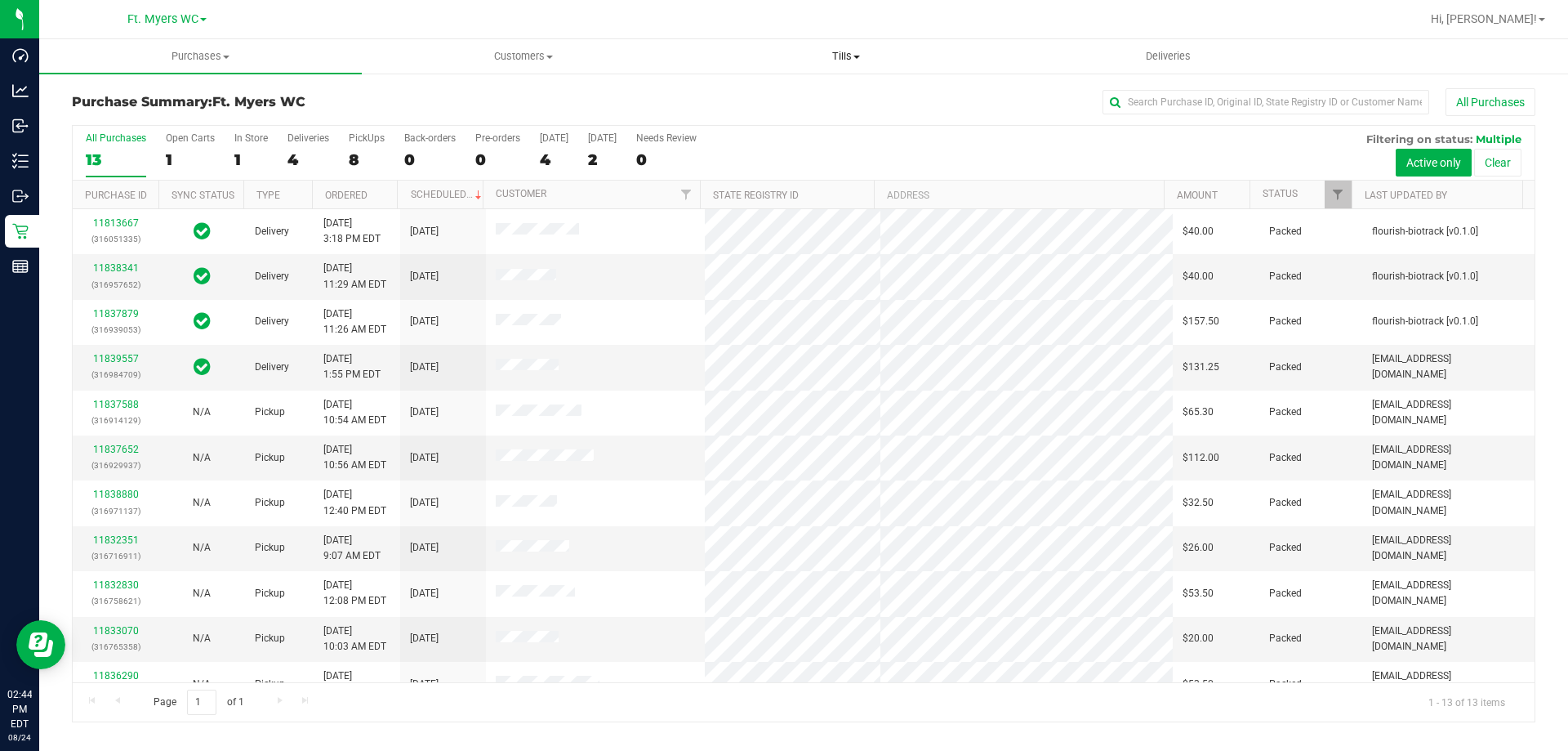
click at [832, 52] on span "Tills" at bounding box center [845, 56] width 321 height 14
click at [814, 103] on li "Manage tills" at bounding box center [845, 98] width 322 height 19
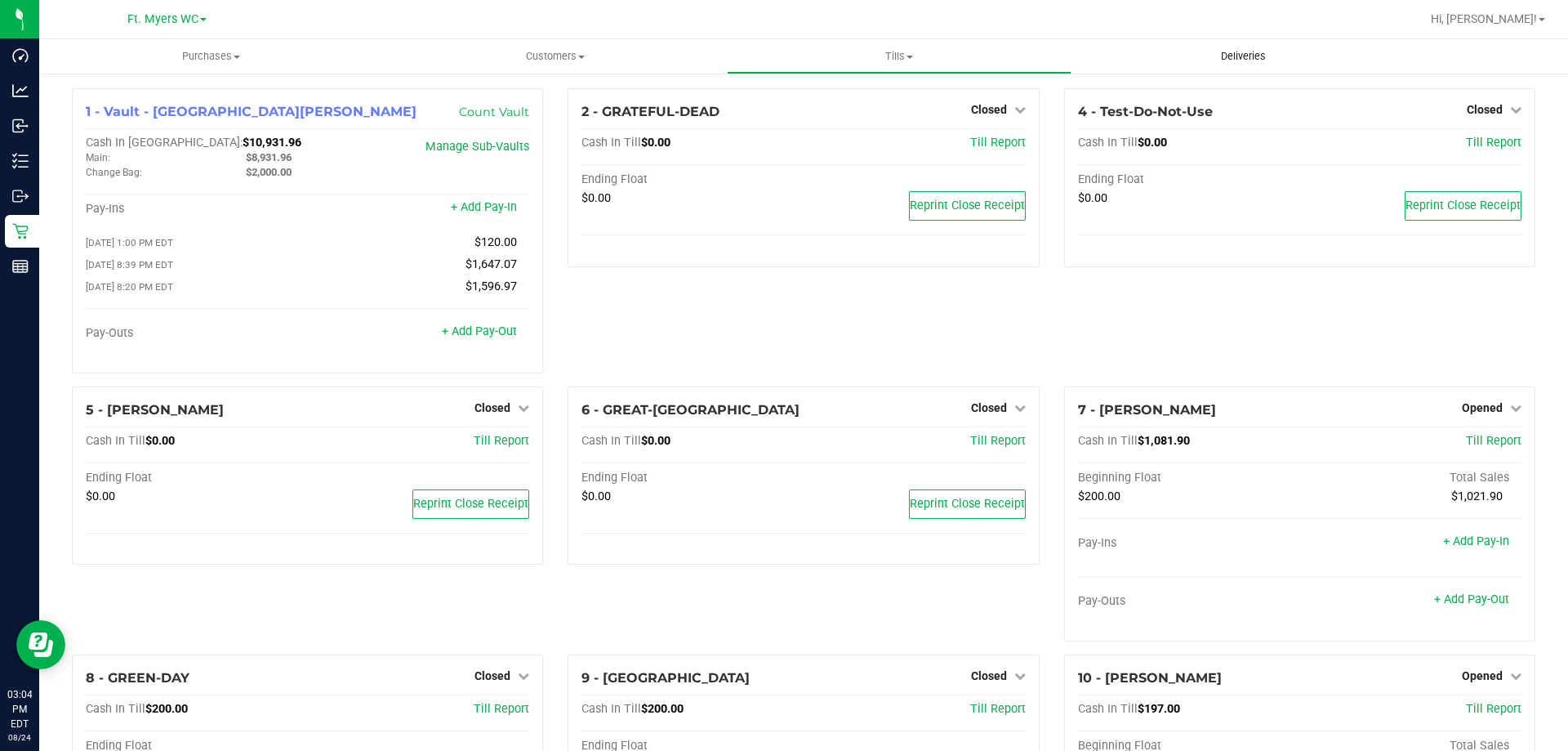
click at [1266, 54] on span "Deliveries" at bounding box center [1244, 56] width 89 height 14
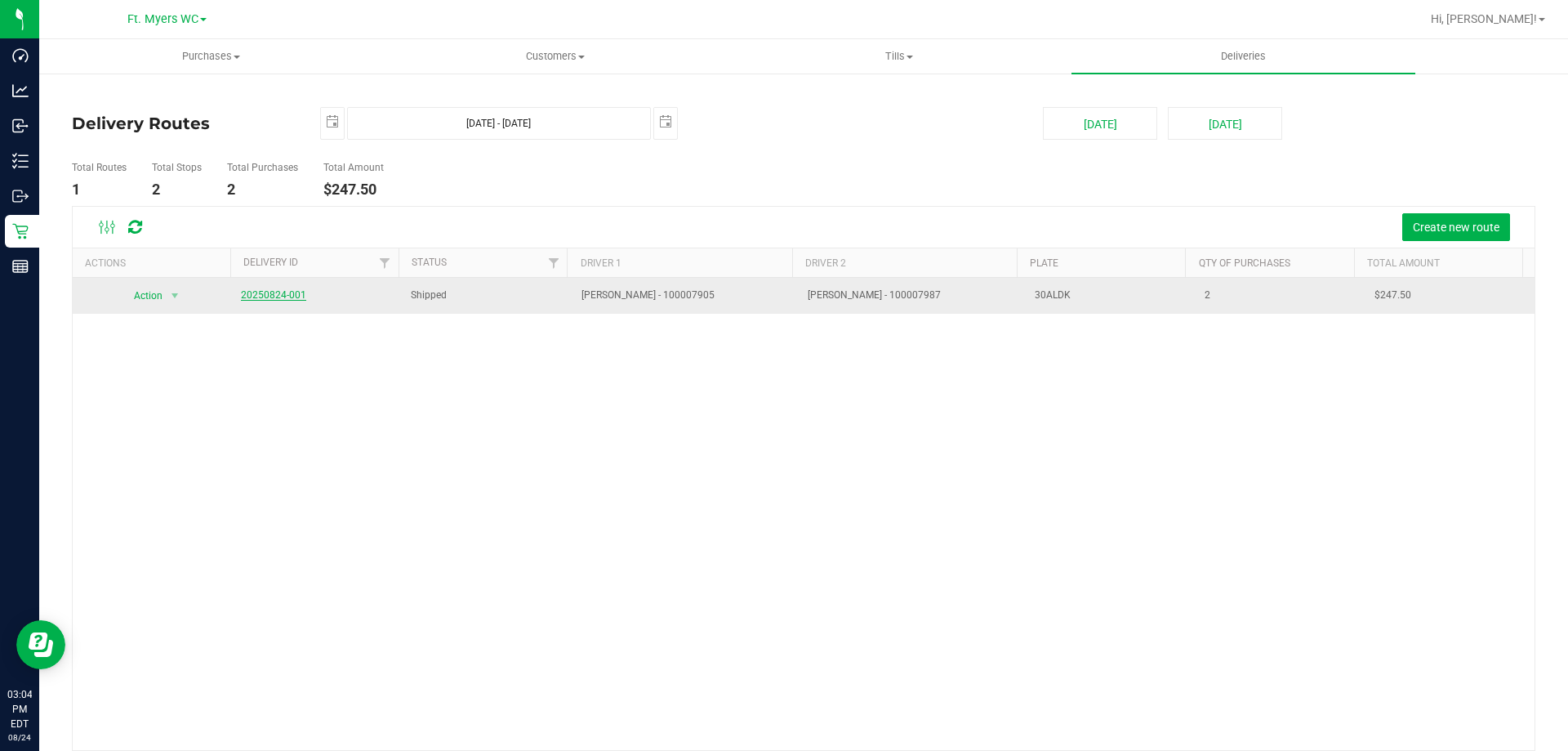
click at [289, 295] on link "20250824-001" at bounding box center [274, 295] width 66 height 12
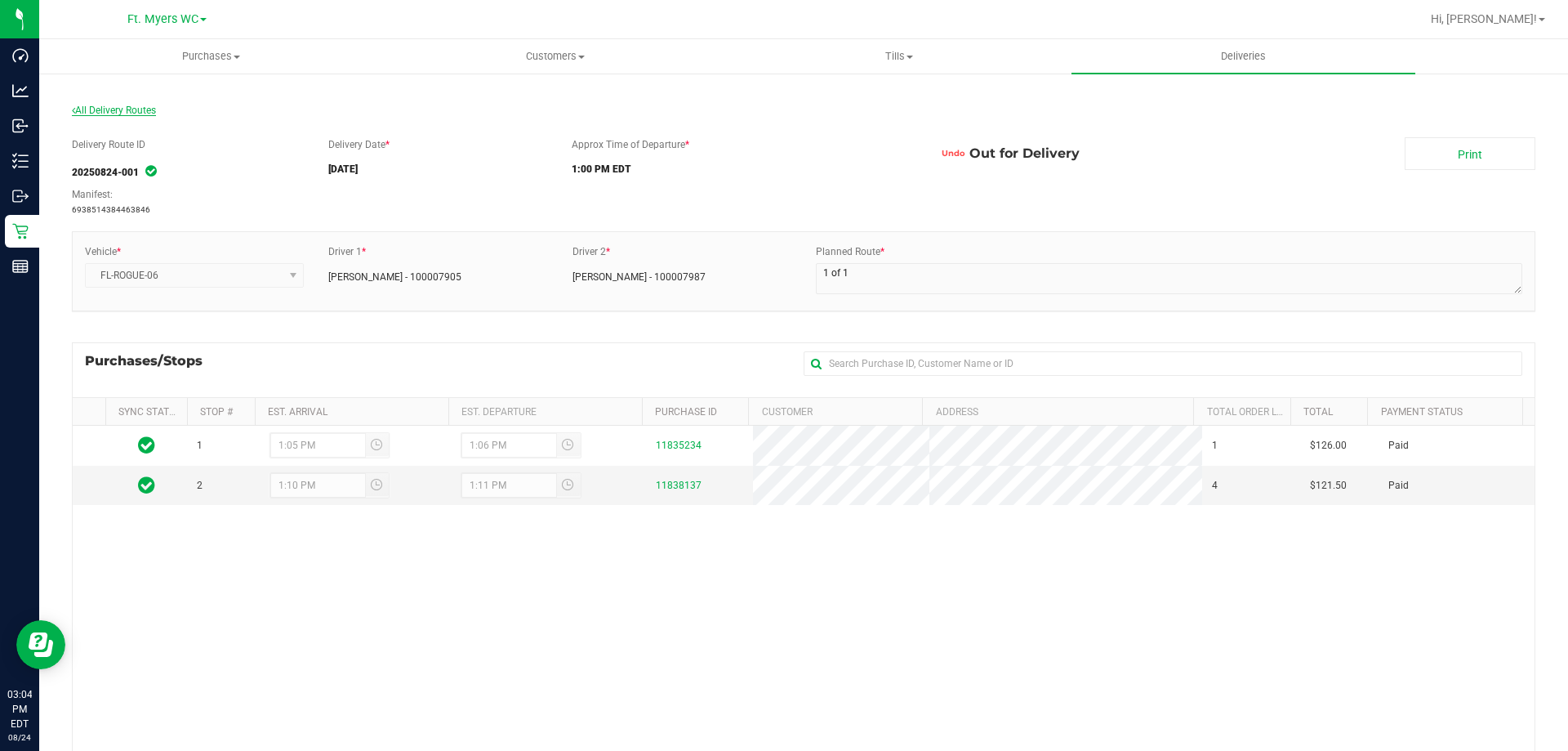
click at [118, 108] on span "All Delivery Routes" at bounding box center [113, 110] width 84 height 12
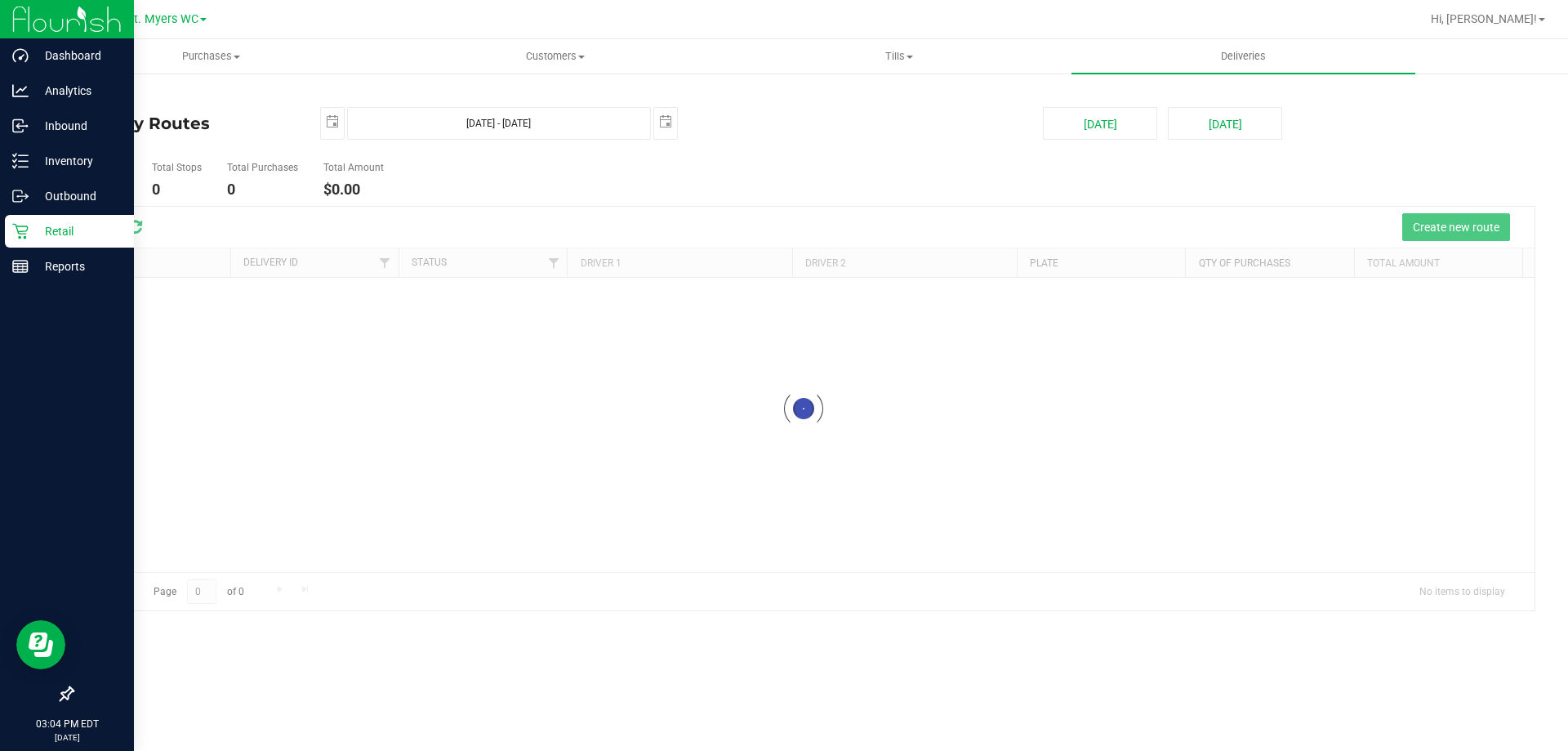
click at [21, 232] on icon at bounding box center [20, 231] width 16 height 16
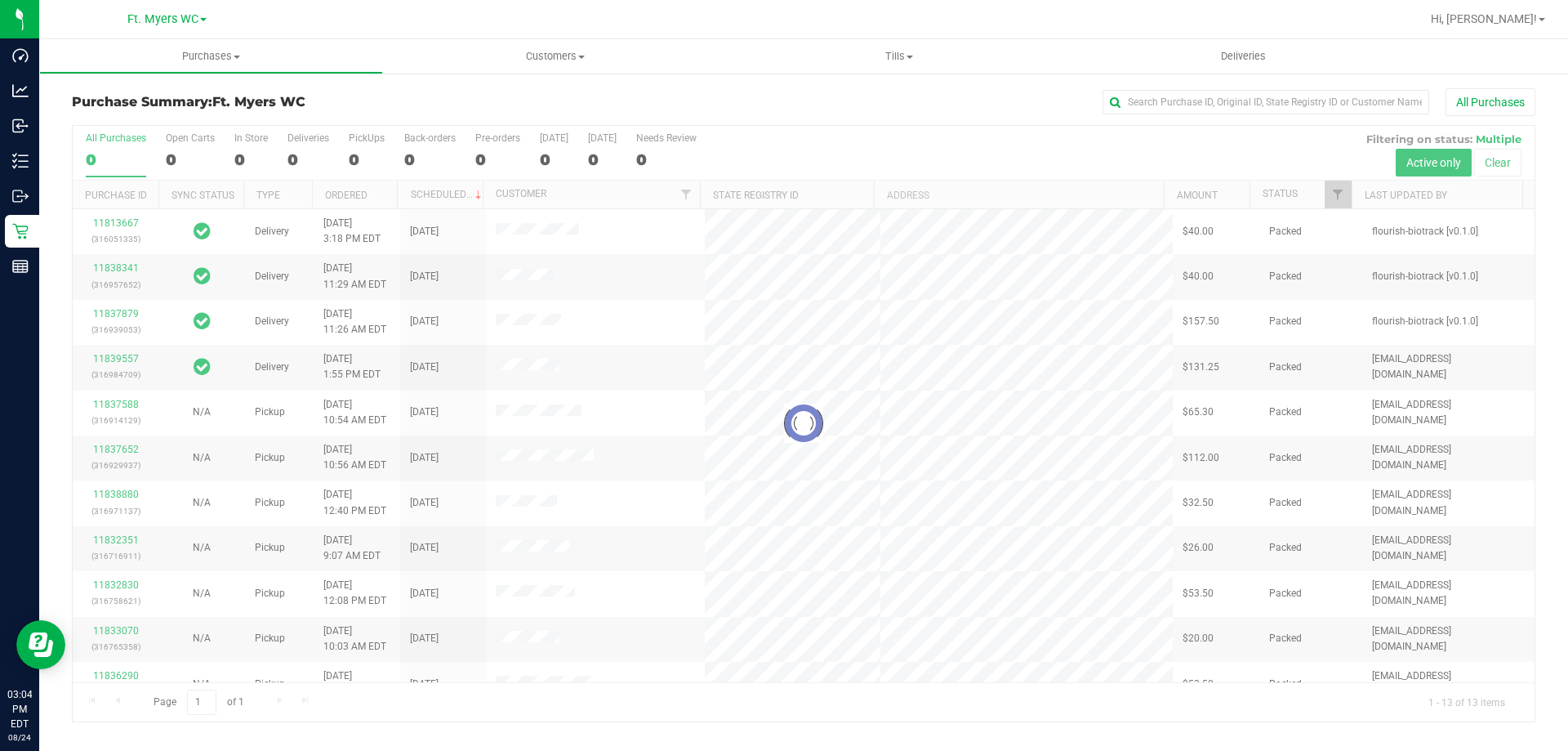
click at [313, 149] on div at bounding box center [803, 423] width 1462 height 596
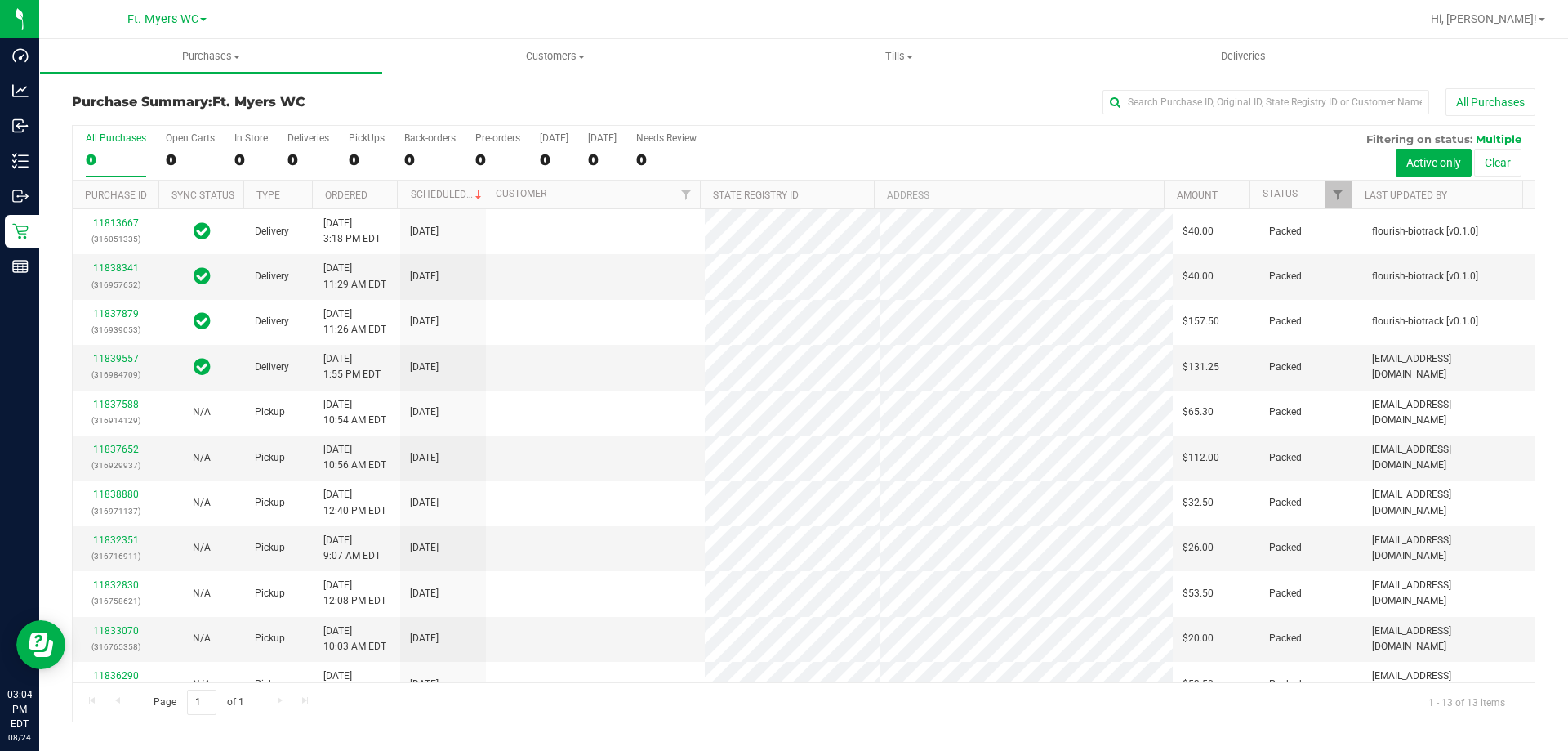
click at [313, 149] on label "Deliveries 0" at bounding box center [308, 154] width 41 height 45
click at [0, 0] on input "Deliveries 0" at bounding box center [0, 0] width 0 height 0
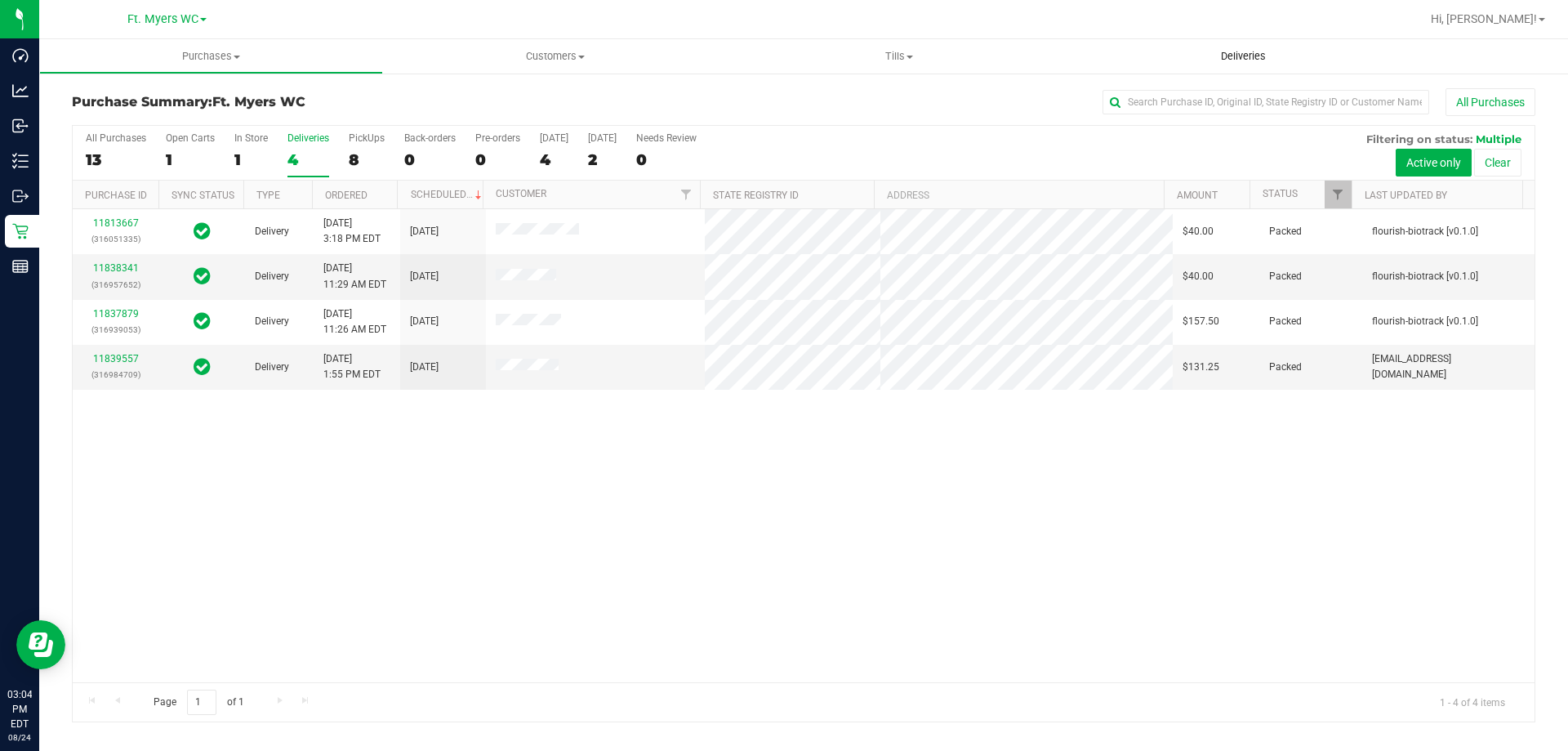
click at [1270, 61] on span "Deliveries" at bounding box center [1244, 56] width 89 height 14
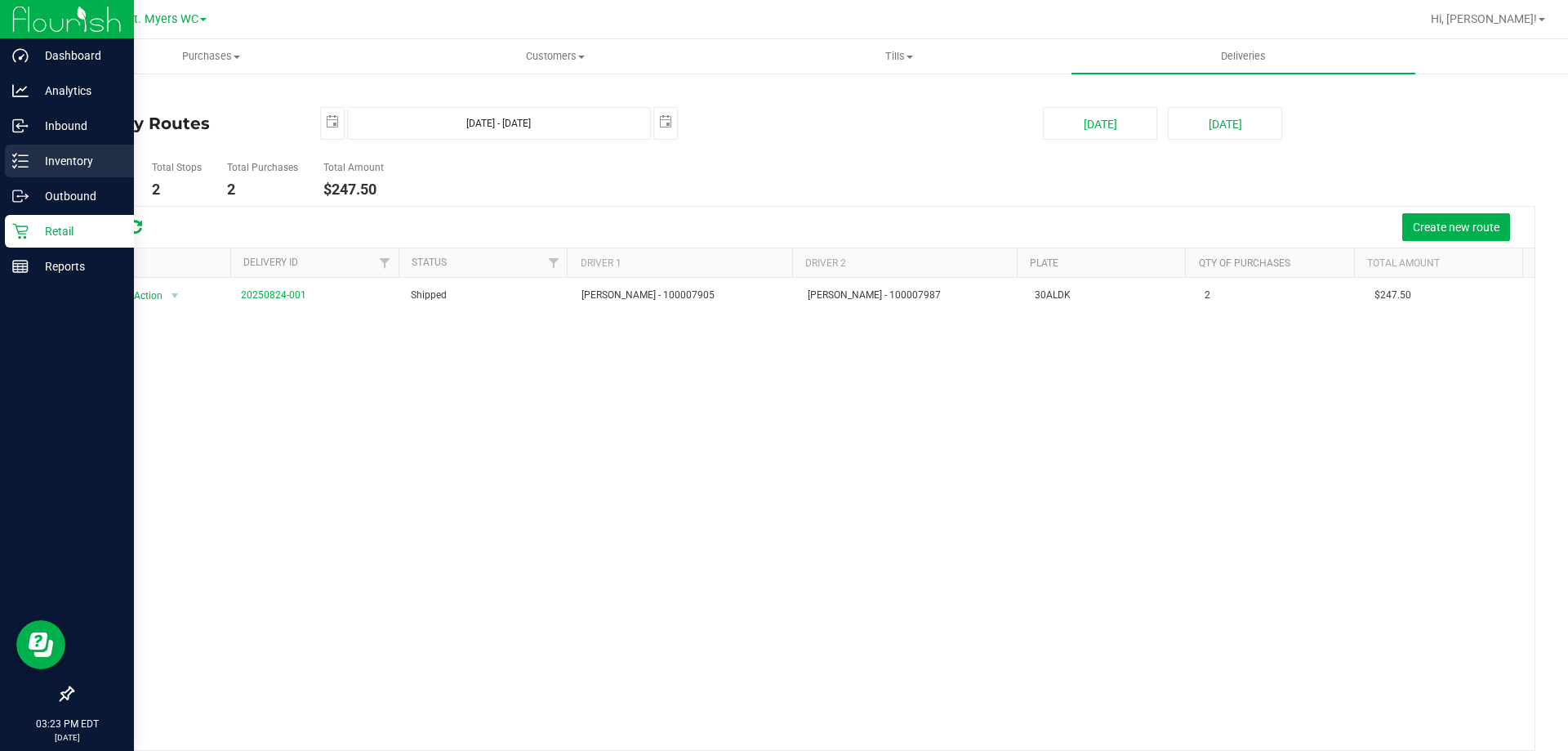
click at [35, 161] on p "Inventory" at bounding box center [78, 161] width 98 height 19
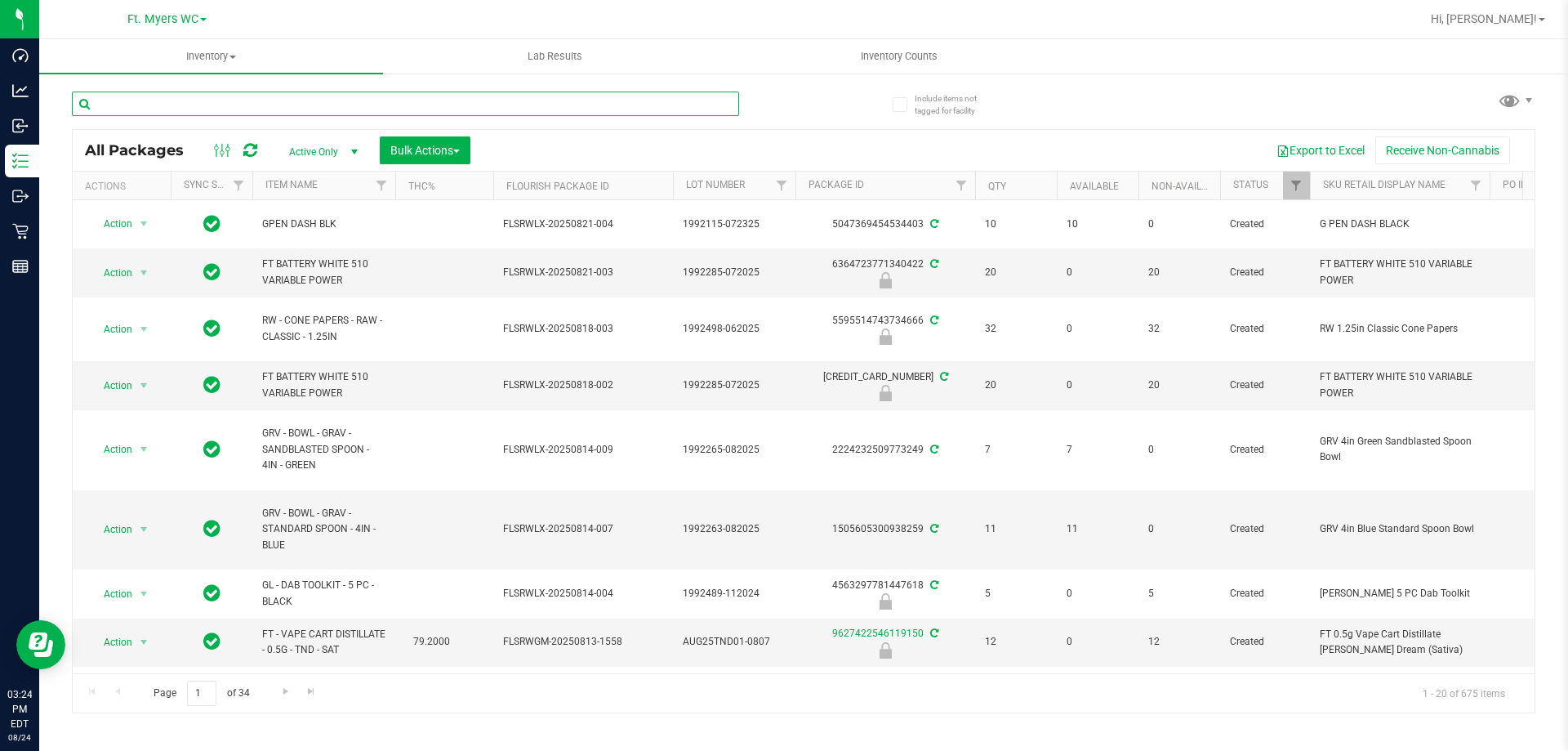
click at [120, 96] on input "text" at bounding box center [405, 103] width 668 height 24
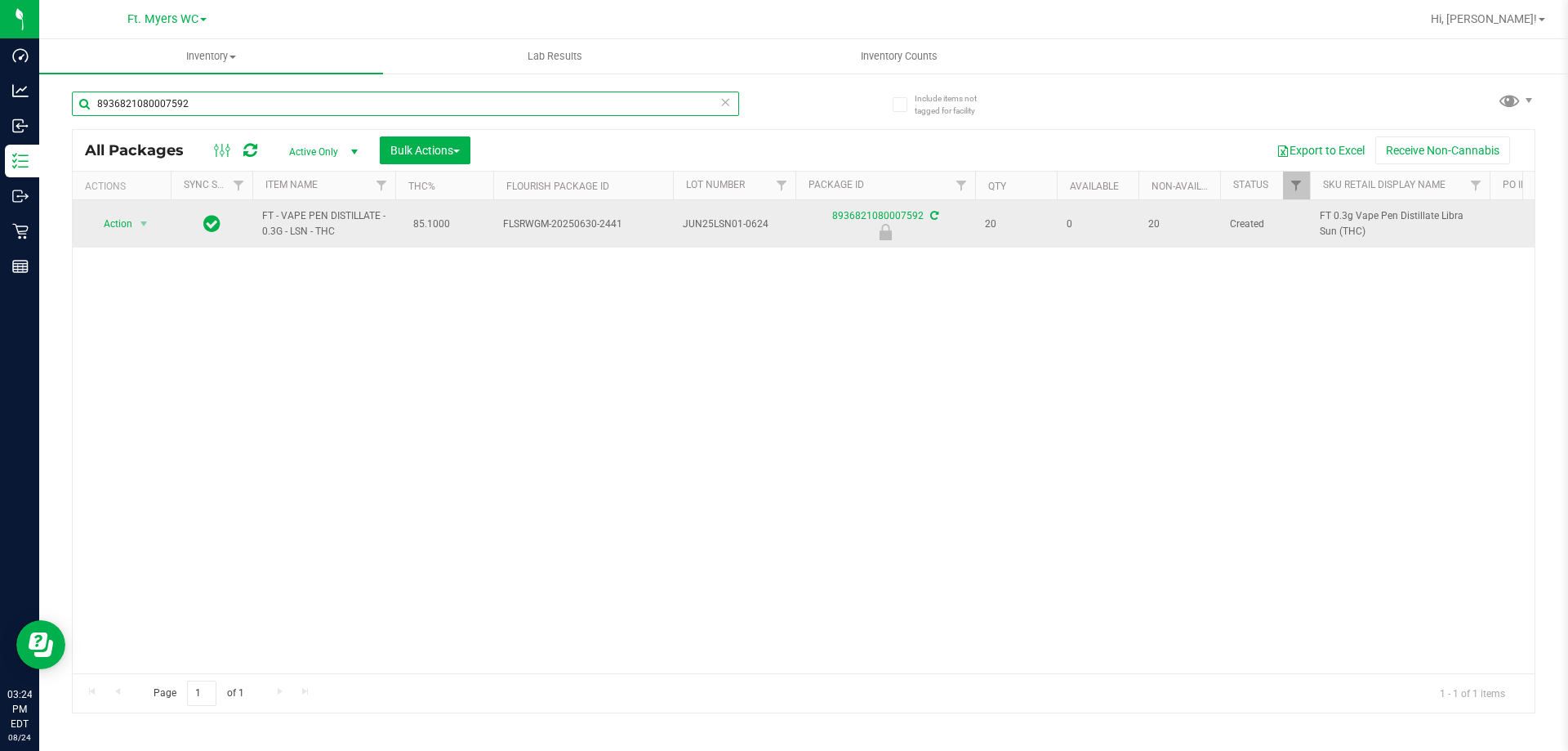
type input "8936821080007592"
click at [114, 222] on span "Action" at bounding box center [111, 224] width 44 height 23
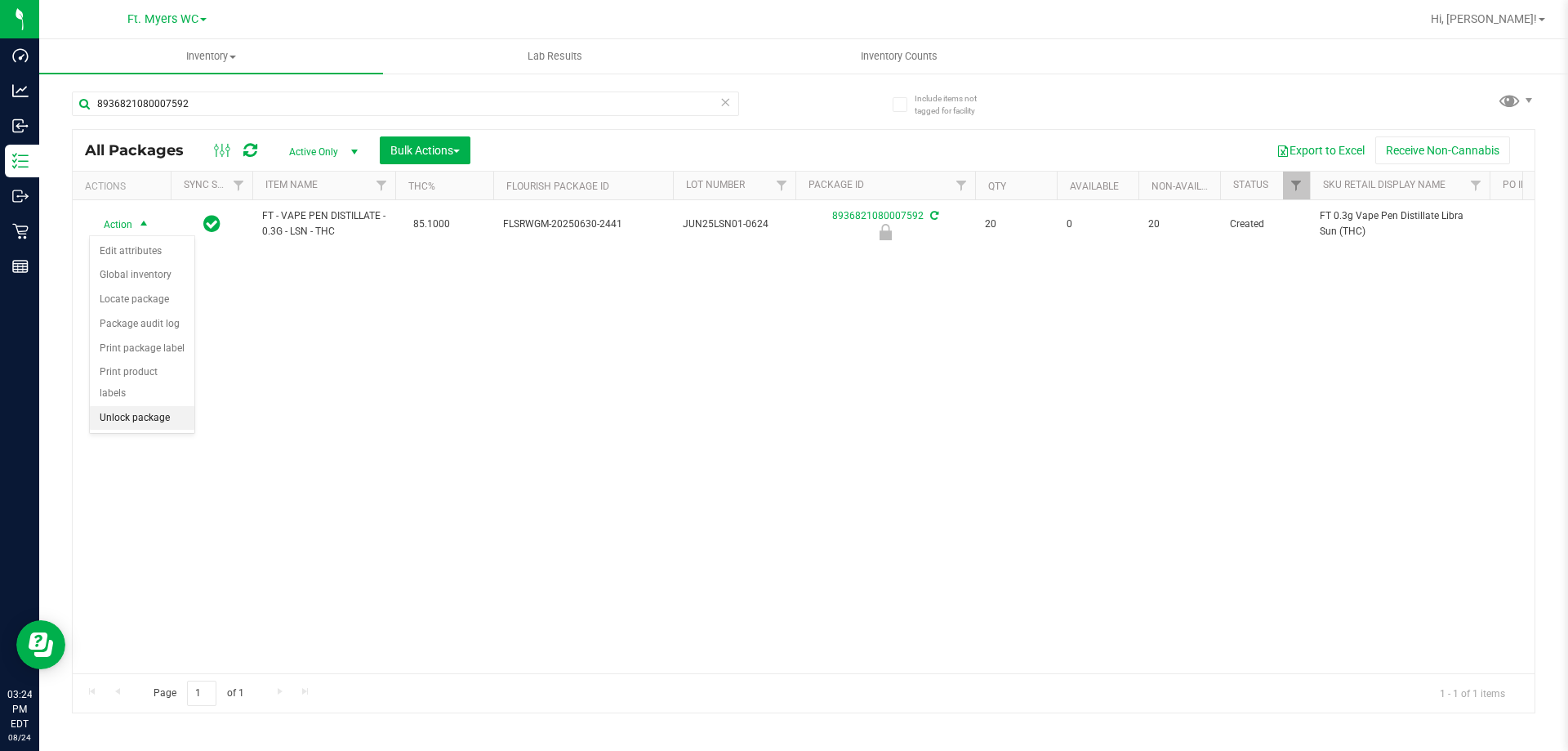
click at [151, 406] on li "Unlock package" at bounding box center [142, 418] width 104 height 24
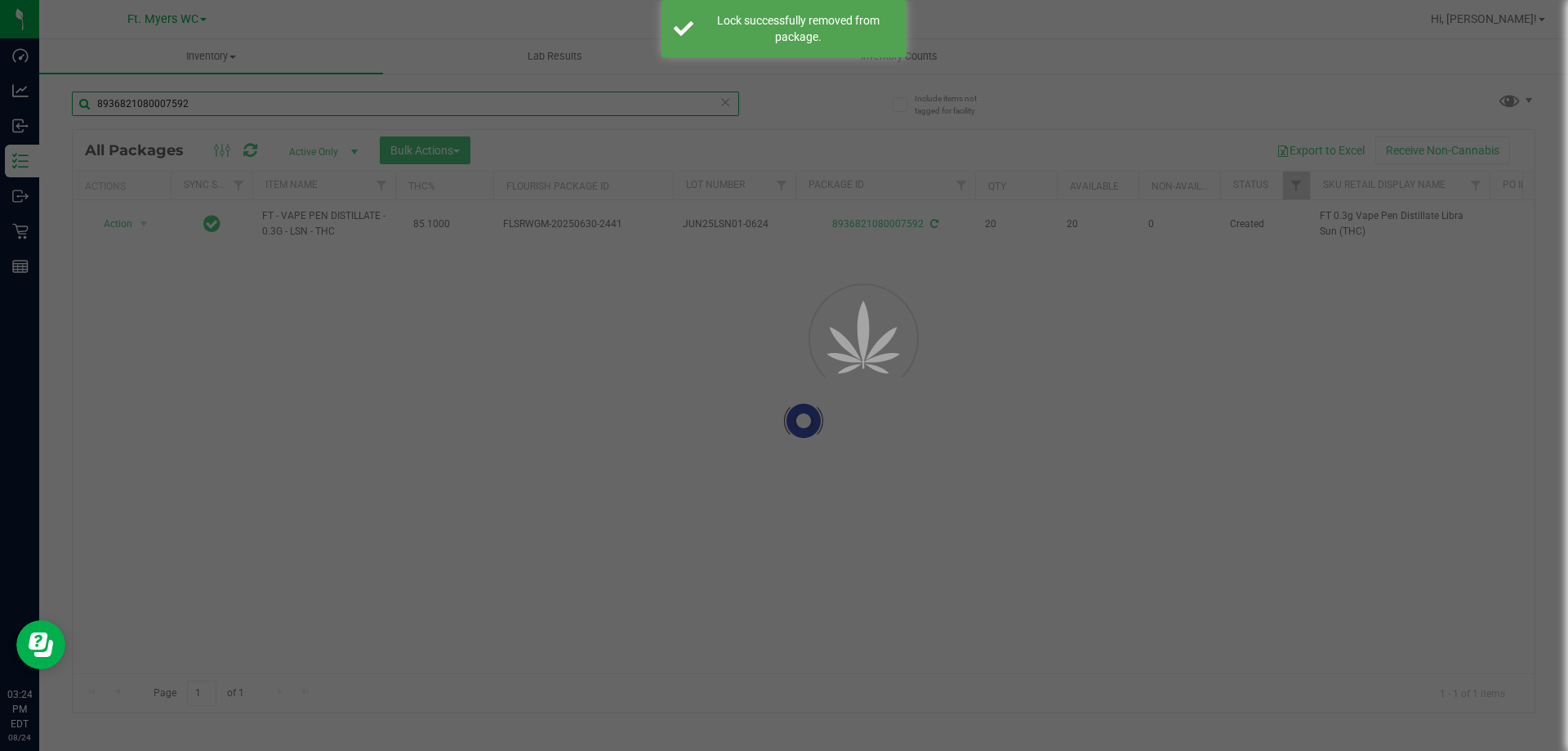
click at [215, 106] on input "8936821080007592" at bounding box center [405, 103] width 668 height 24
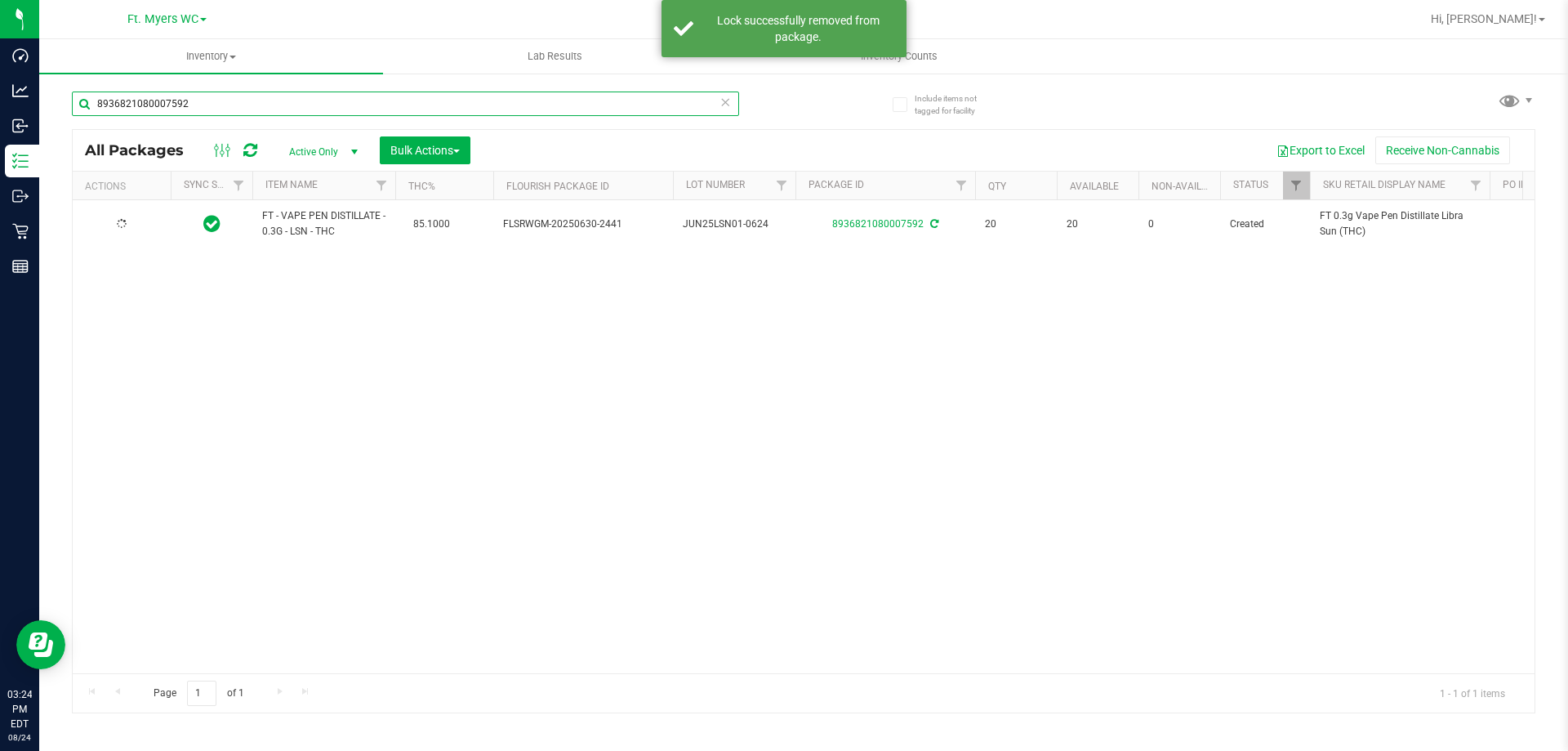
click at [215, 106] on input "8936821080007592" at bounding box center [405, 103] width 668 height 24
click at [215, 108] on input "8936821080007592" at bounding box center [405, 103] width 668 height 24
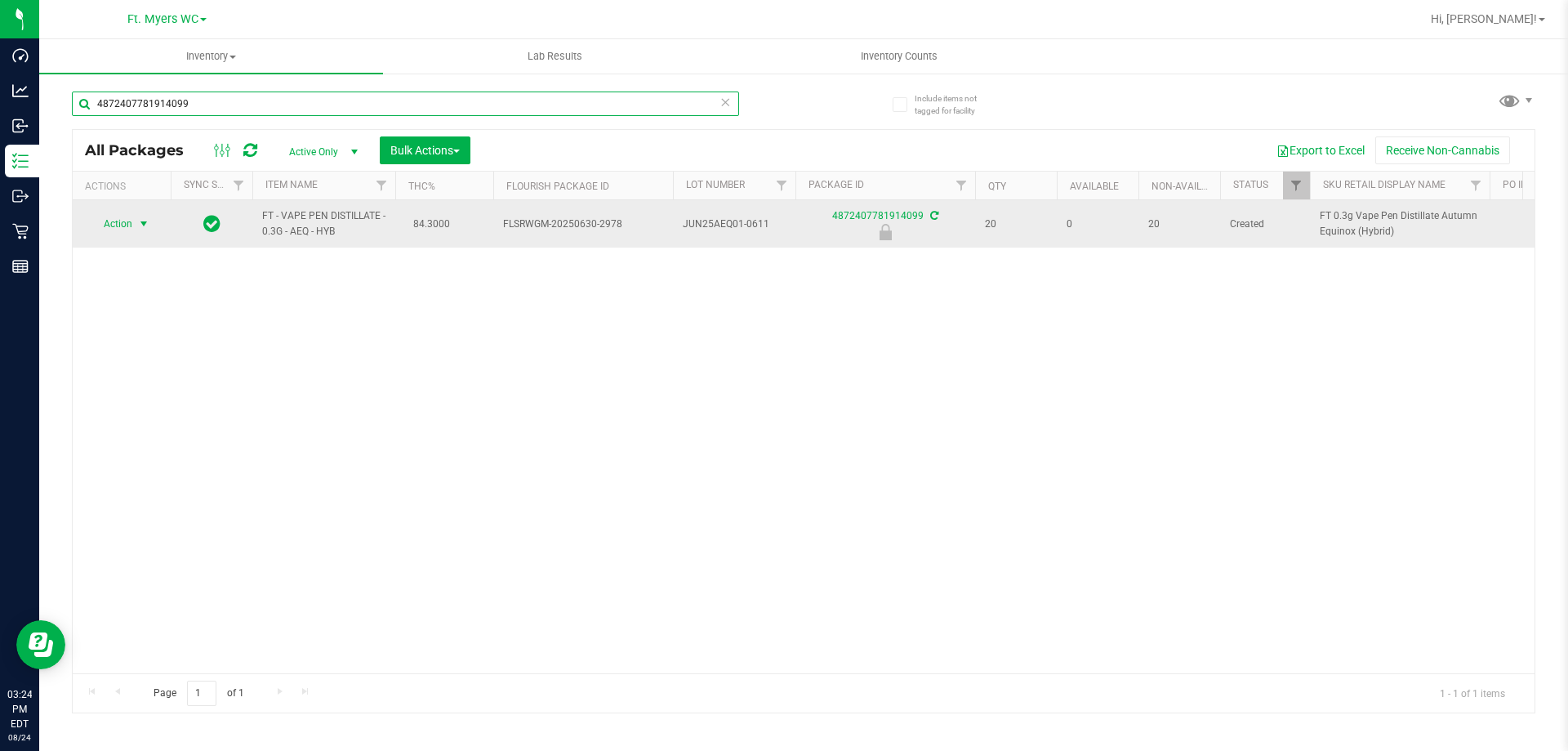
type input "4872407781914099"
click at [134, 222] on span "select" at bounding box center [144, 224] width 20 height 23
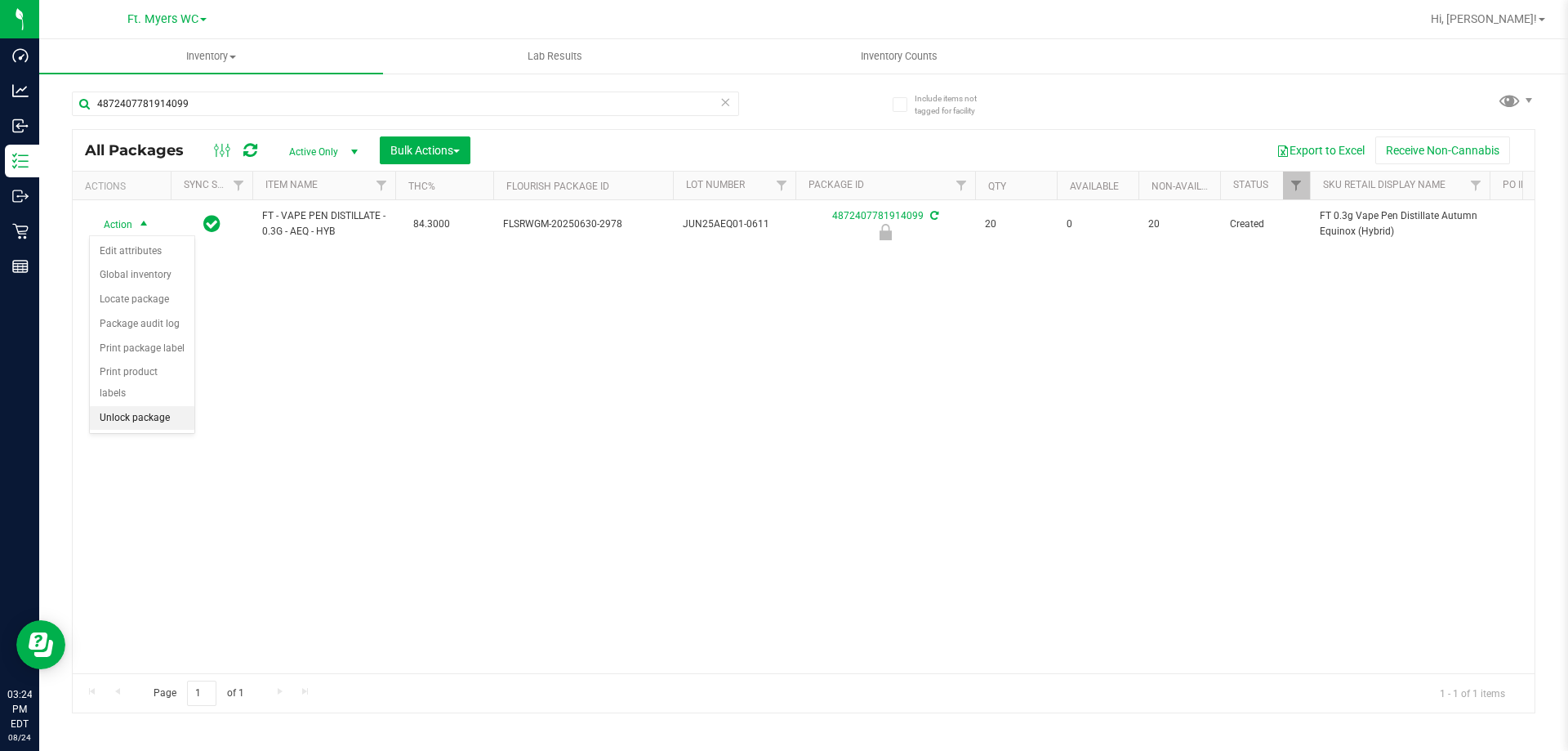
click at [113, 406] on li "Unlock package" at bounding box center [142, 418] width 104 height 24
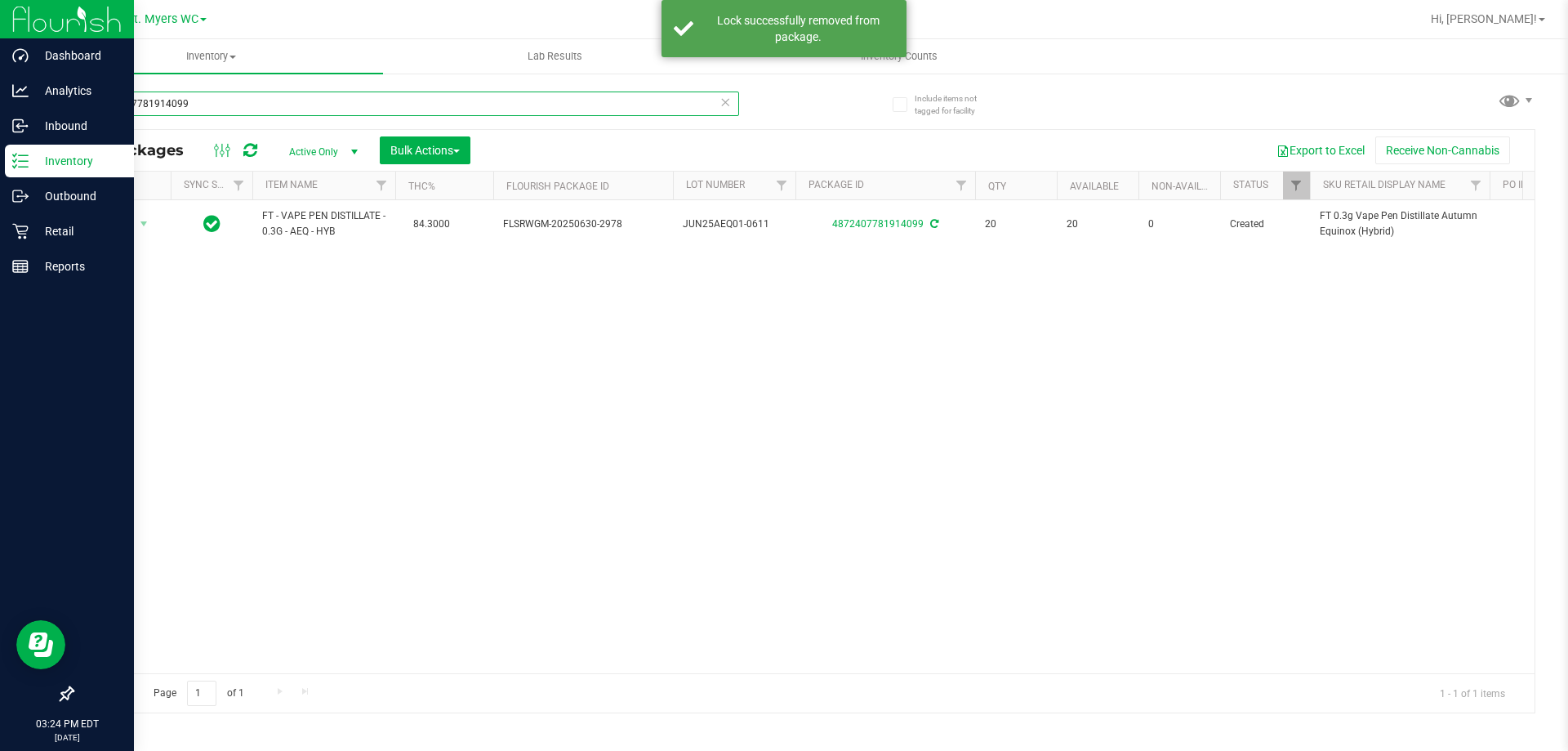
drag, startPoint x: 204, startPoint y: 104, endPoint x: 0, endPoint y: 147, distance: 208.5
click at [0, 147] on div "Dashboard Analytics Inbound Inventory Outbound Retail Reports 03:24 PM EDT [DAT…" at bounding box center [784, 376] width 1568 height 751
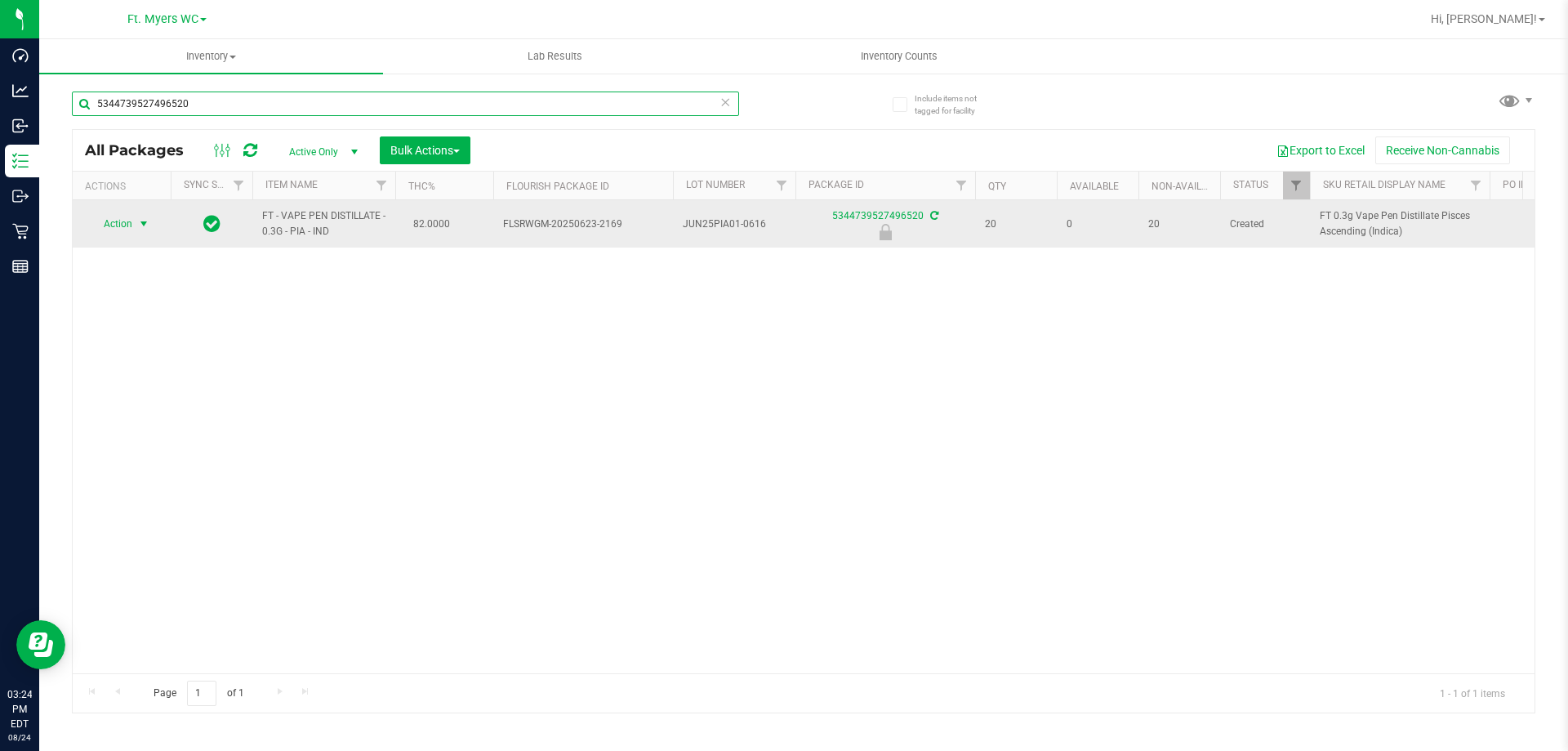
type input "5344739527496520"
click at [138, 226] on span "select" at bounding box center [144, 224] width 14 height 14
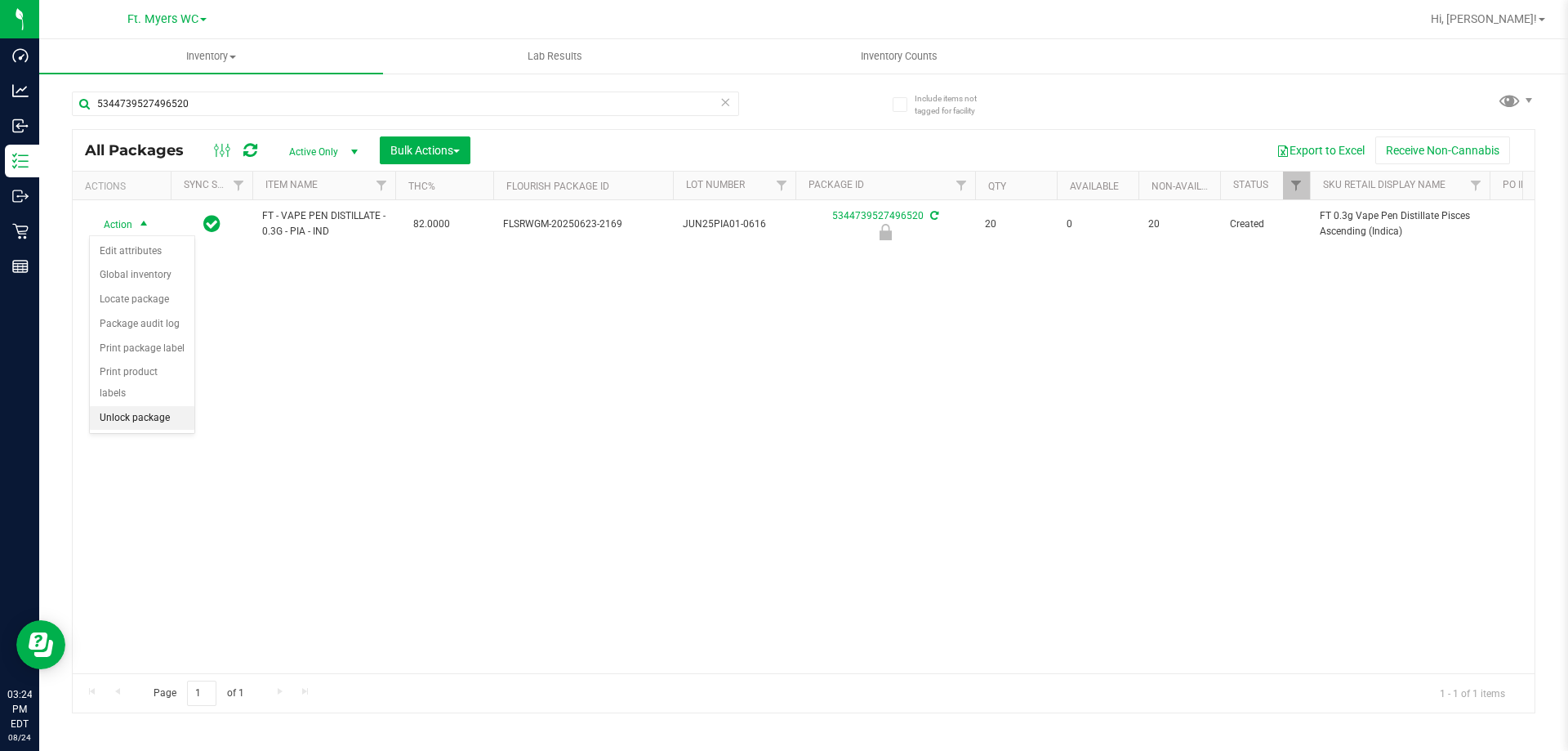
click at [157, 406] on li "Unlock package" at bounding box center [142, 418] width 104 height 24
